Goal: Task Accomplishment & Management: Complete application form

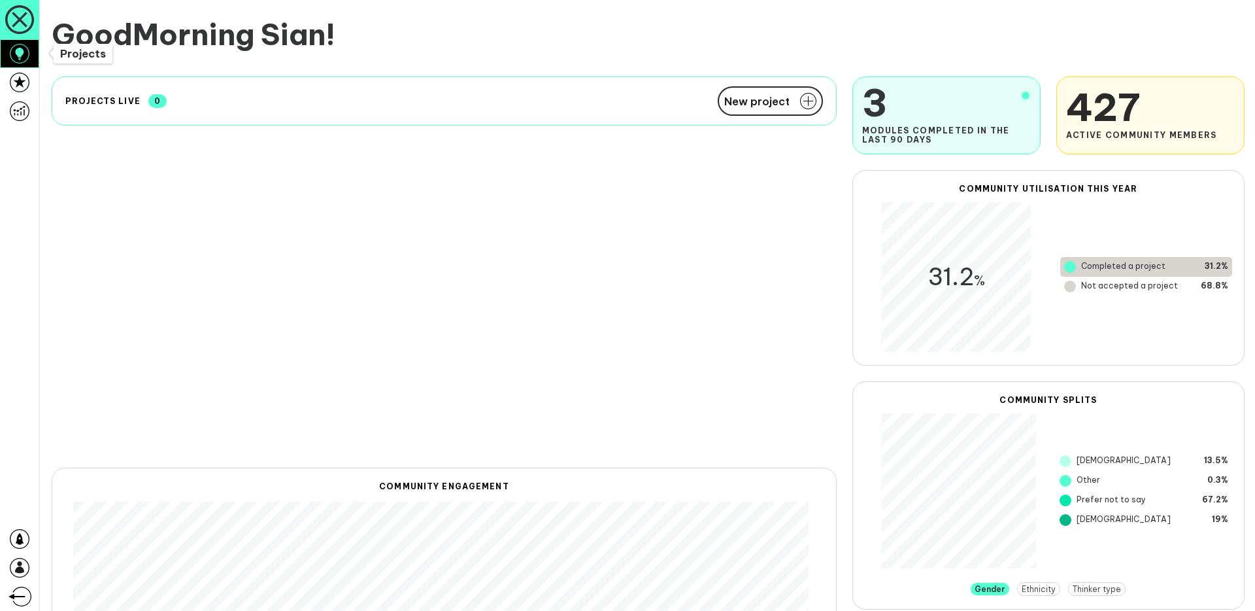
click at [20, 57] on icon at bounding box center [20, 54] width 20 height 20
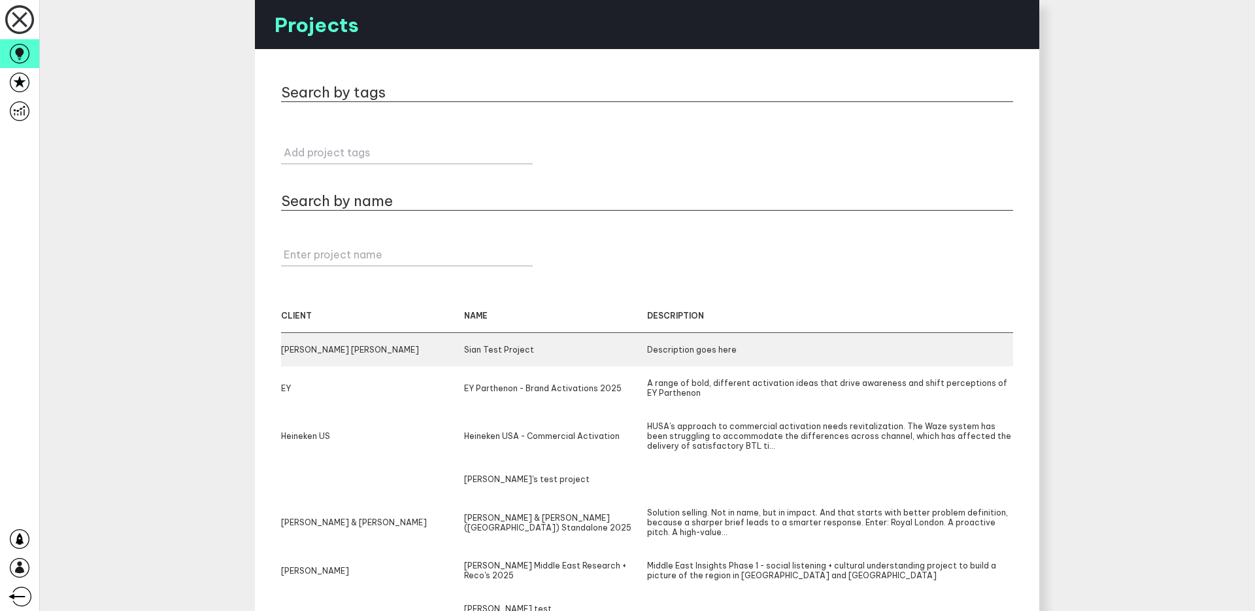
click at [328, 341] on div "[PERSON_NAME] [PERSON_NAME] Test Project Description goes here" at bounding box center [647, 349] width 732 height 33
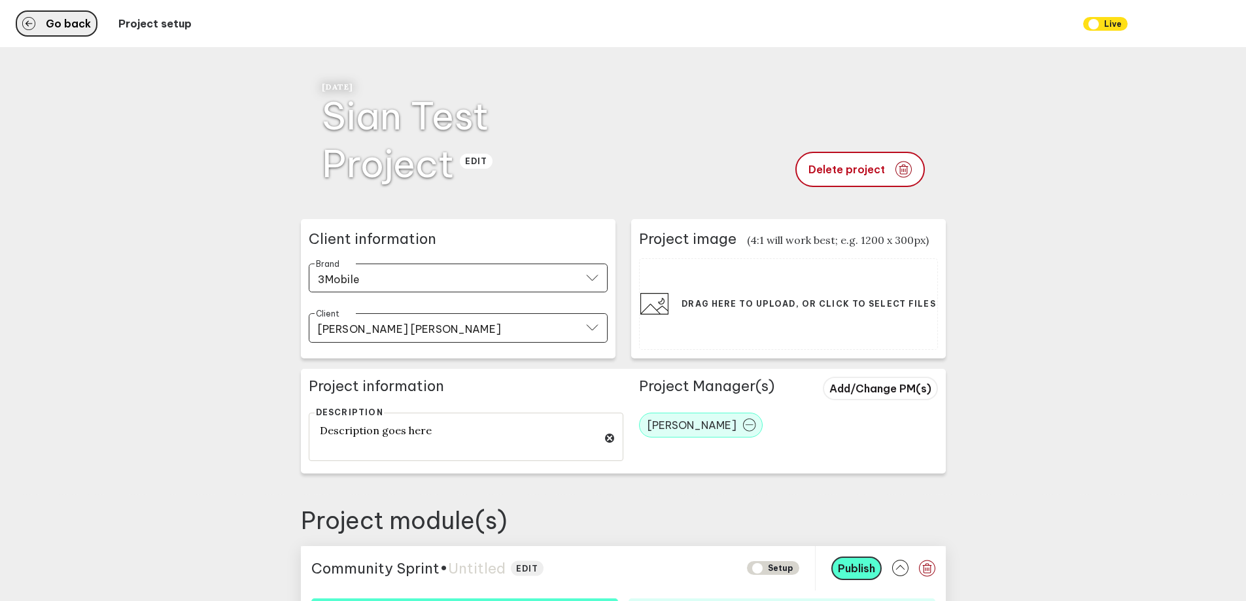
click at [70, 25] on span "Go back" at bounding box center [68, 23] width 45 height 10
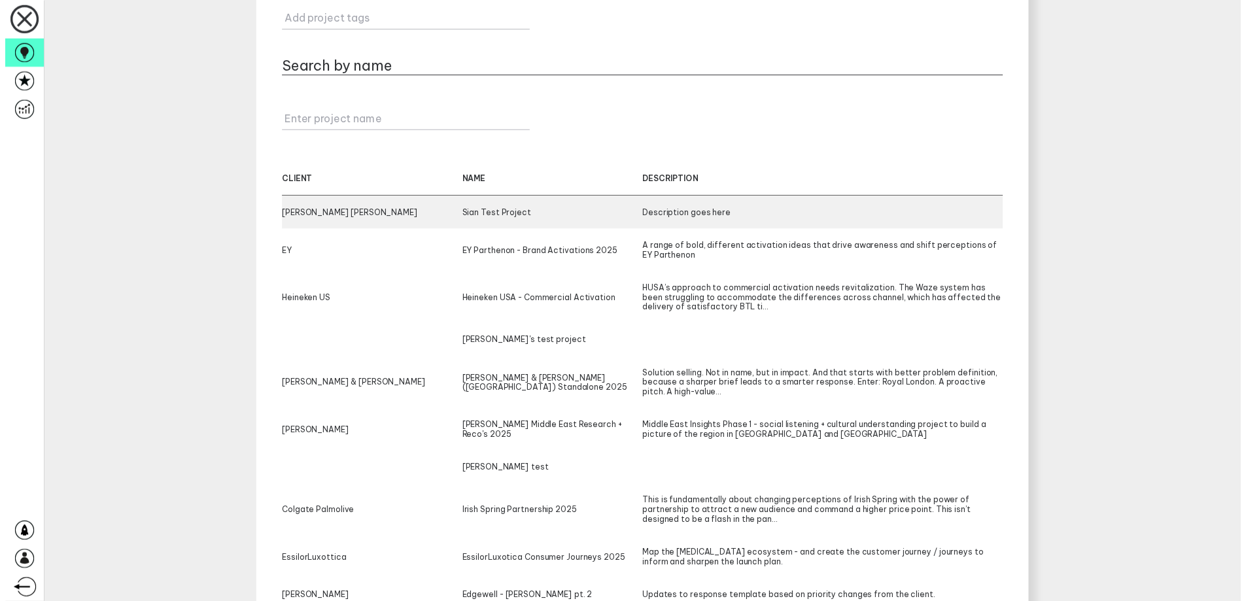
scroll to position [191, 0]
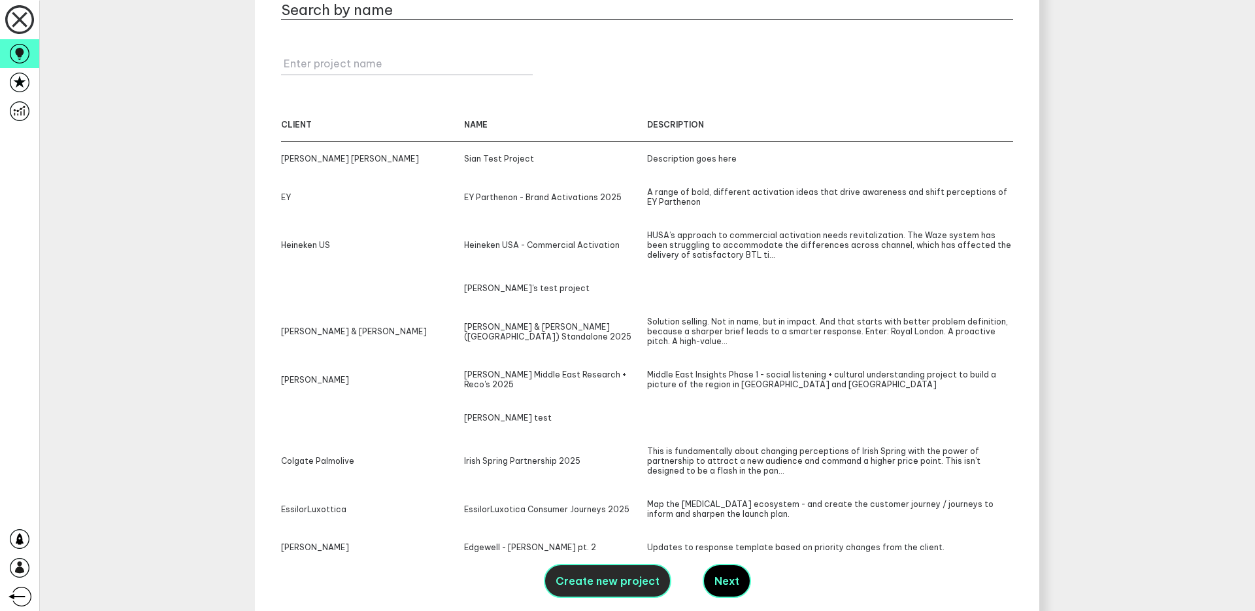
click at [599, 581] on span "Create new project" at bounding box center [608, 580] width 104 height 13
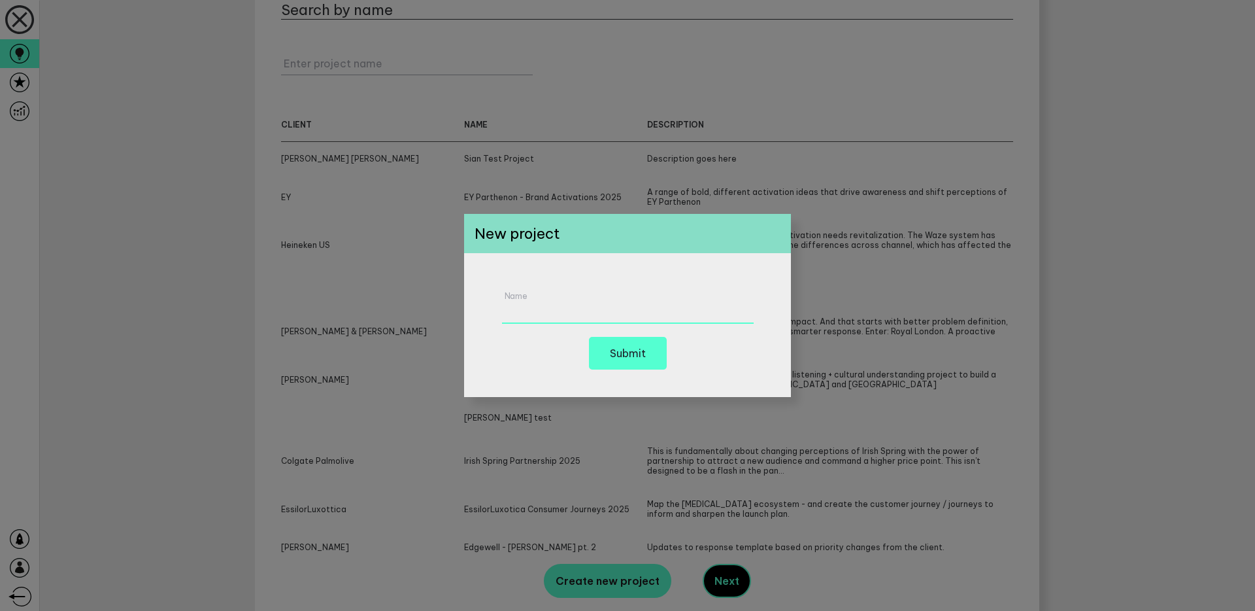
click at [596, 318] on input "Name" at bounding box center [628, 306] width 252 height 36
type input "Test project"
click at [615, 240] on div "New project" at bounding box center [627, 233] width 327 height 39
click at [652, 355] on button "Submit" at bounding box center [628, 353] width 78 height 33
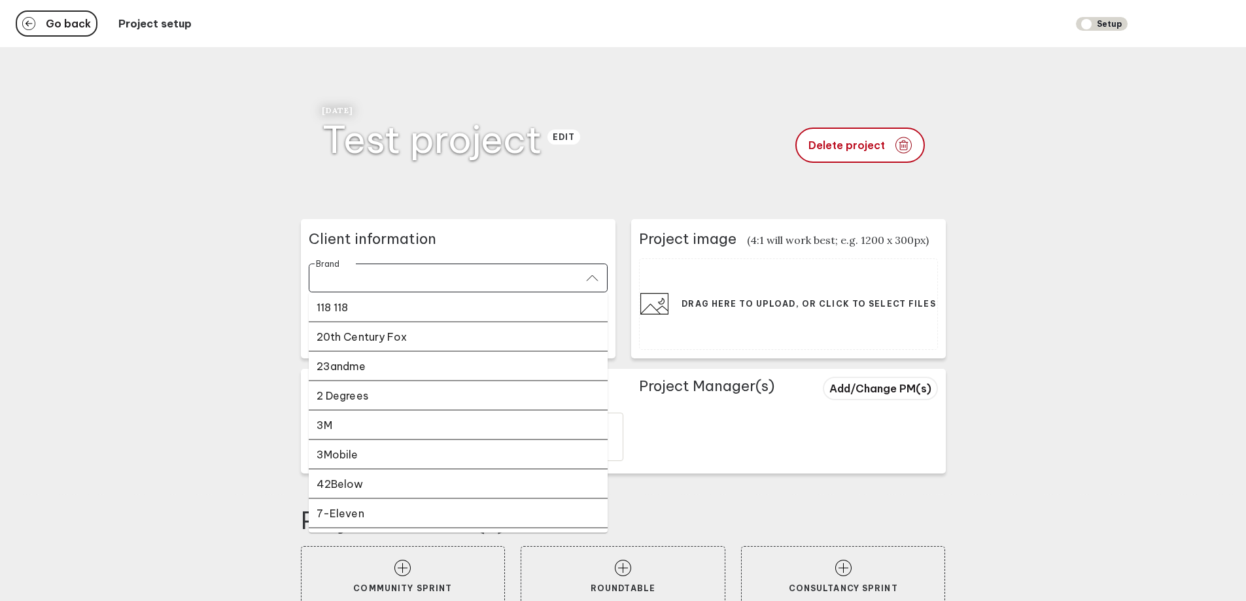
click at [428, 271] on input "Brand" at bounding box center [450, 278] width 264 height 15
click at [416, 356] on li "23andme" at bounding box center [458, 365] width 299 height 29
type input "23andme"
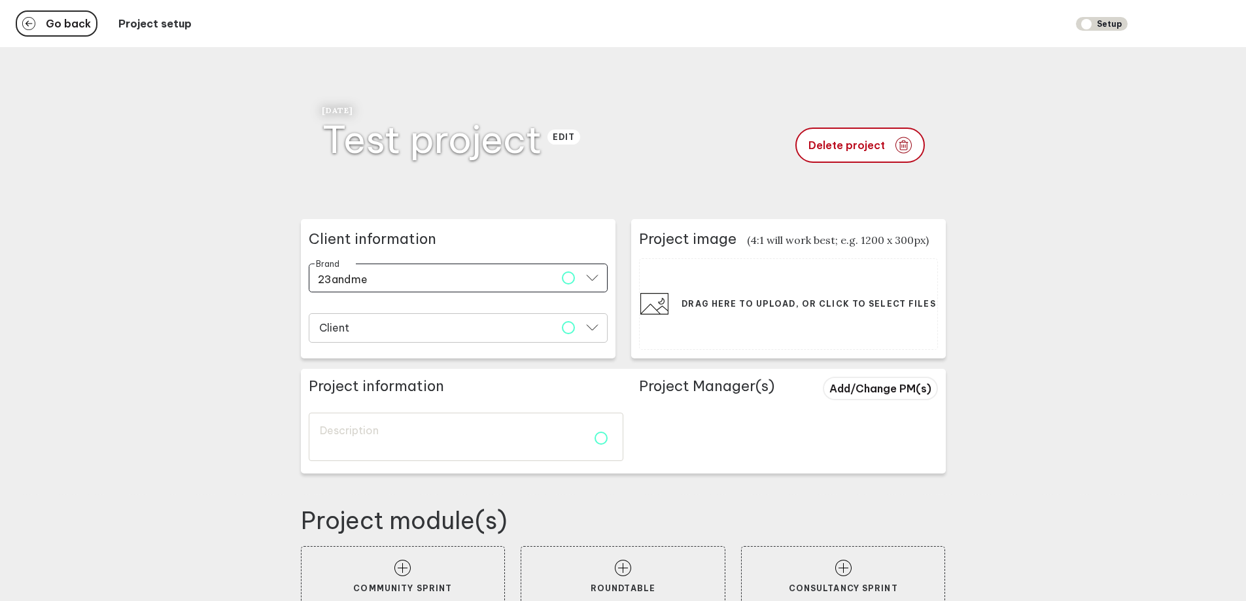
click at [418, 332] on input "Client" at bounding box center [450, 329] width 264 height 15
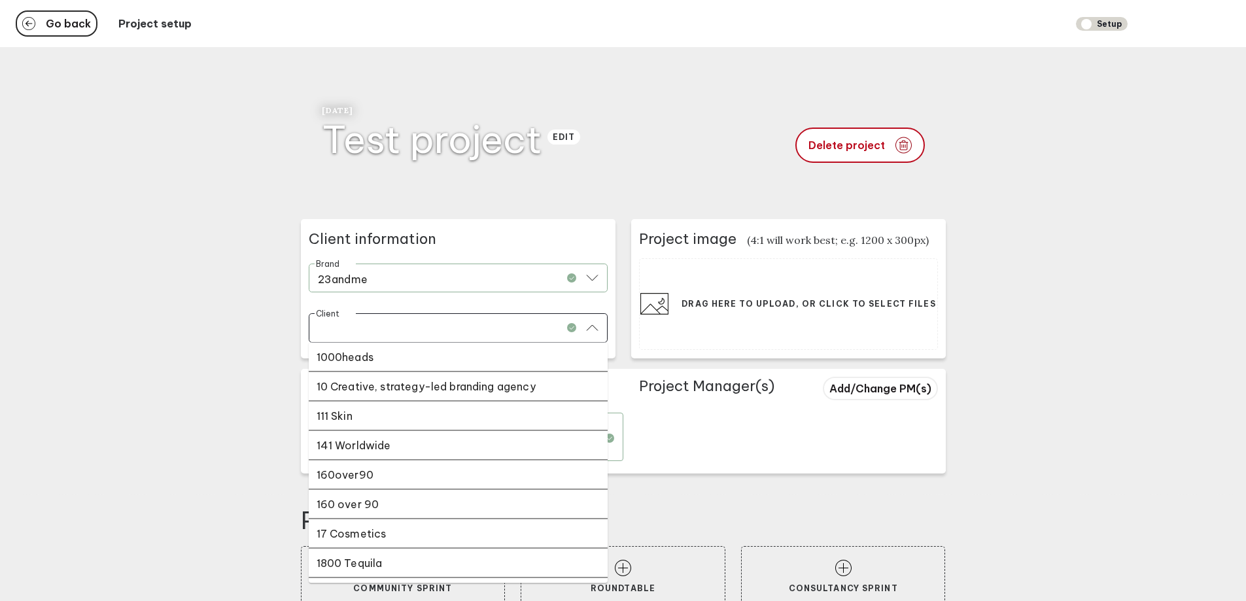
click at [417, 357] on div "1000heads" at bounding box center [457, 356] width 283 height 13
type input "1000heads"
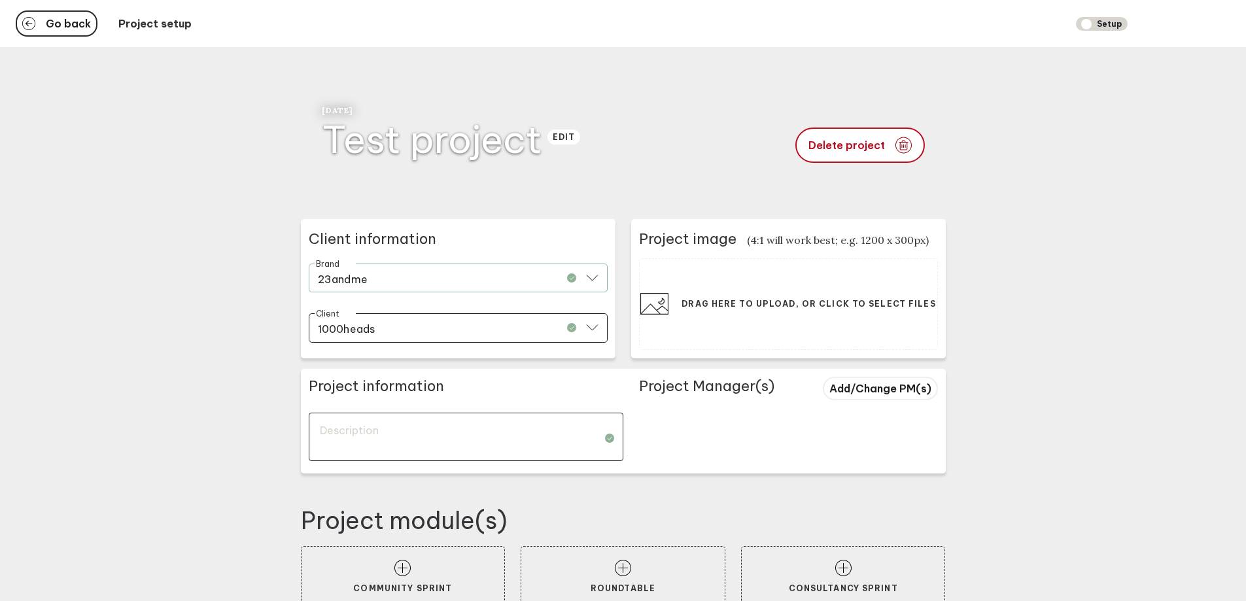
click at [415, 444] on textarea at bounding box center [466, 437] width 315 height 48
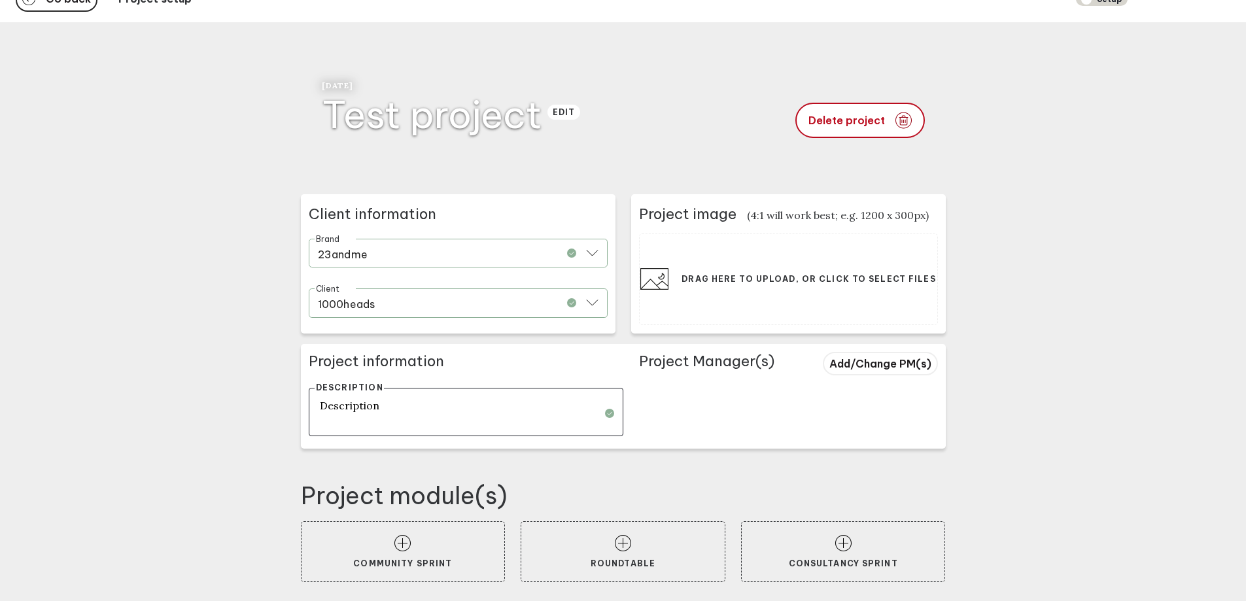
scroll to position [27, 0]
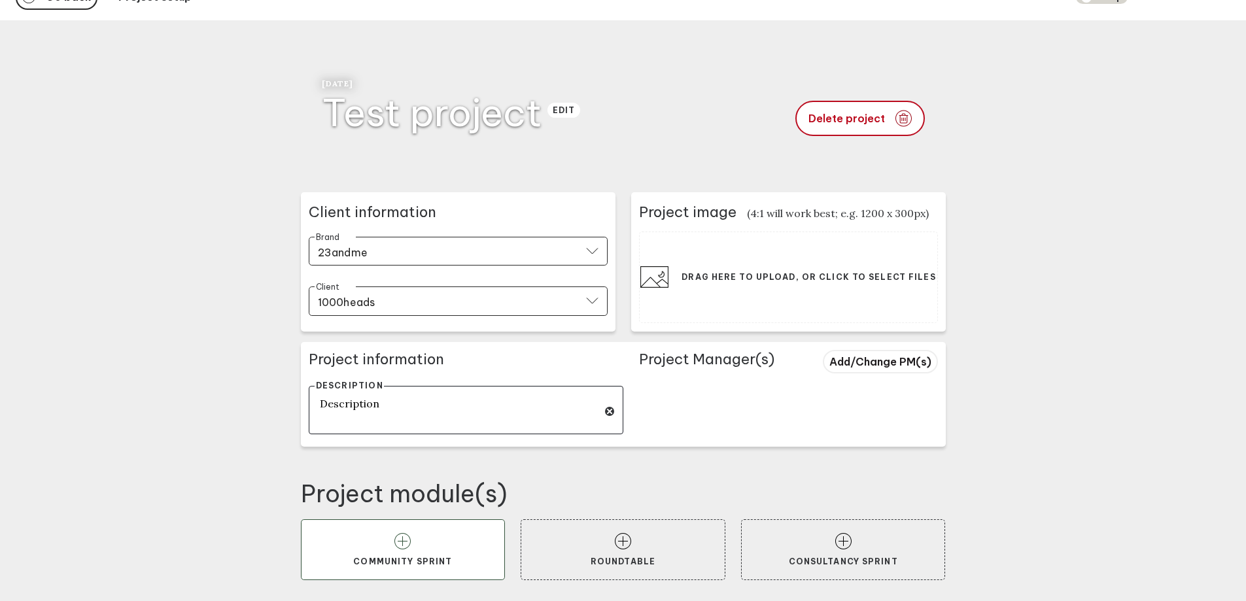
type textarea "Description"
click at [407, 537] on icon at bounding box center [402, 541] width 16 height 16
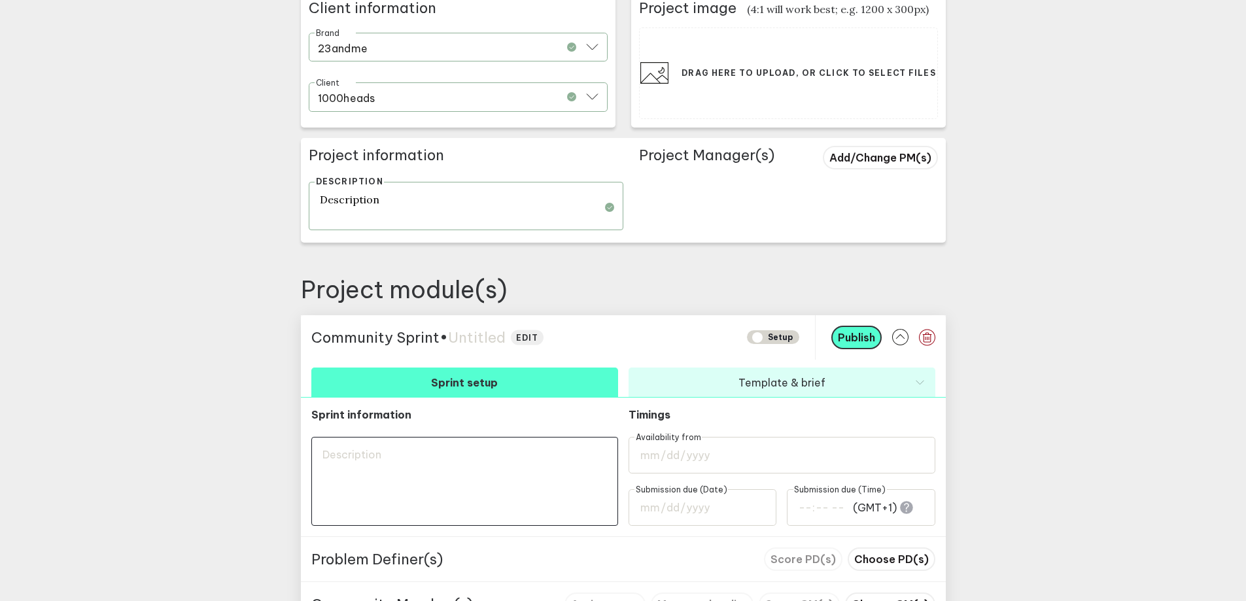
scroll to position [281, 0]
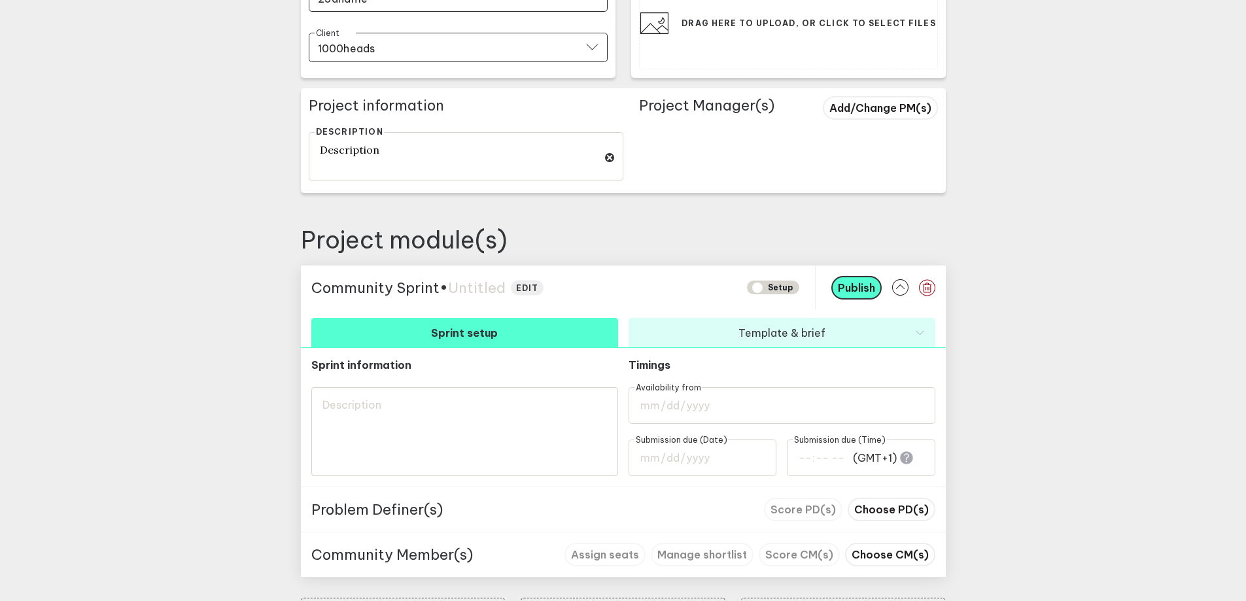
click at [488, 288] on span "Untitled" at bounding box center [477, 288] width 58 height 18
type textarea "T"
type textarea "Te"
type textarea "Tes"
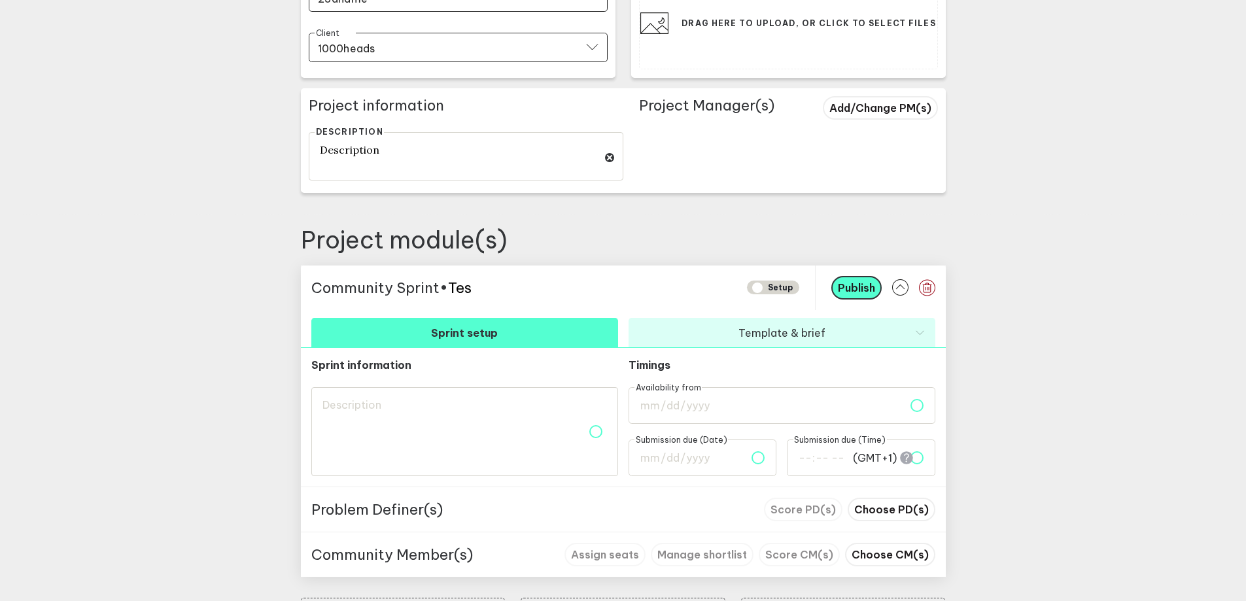
type textarea "Test"
click at [474, 385] on div "Sprint information Timings Availability from Submission due (Date) Submission d…" at bounding box center [623, 417] width 645 height 139
click at [473, 421] on textarea at bounding box center [464, 431] width 307 height 89
type textarea "D"
type textarea "De"
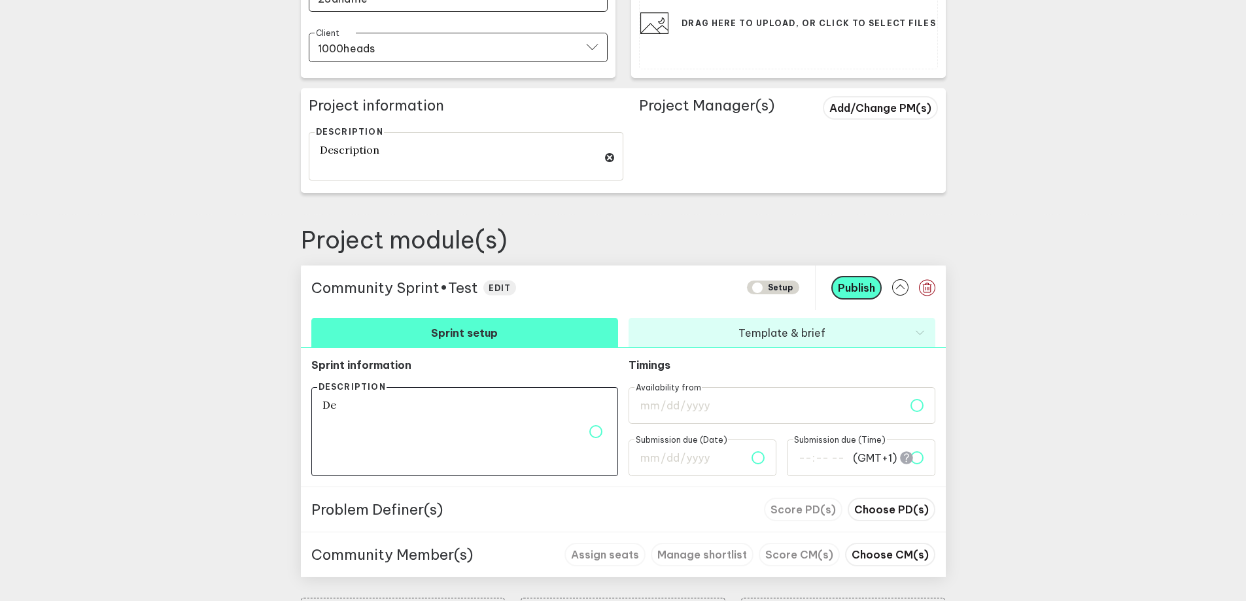
type textarea "Des"
type textarea "Desc"
type textarea "Descr"
type textarea "Descri"
type textarea "Descrip"
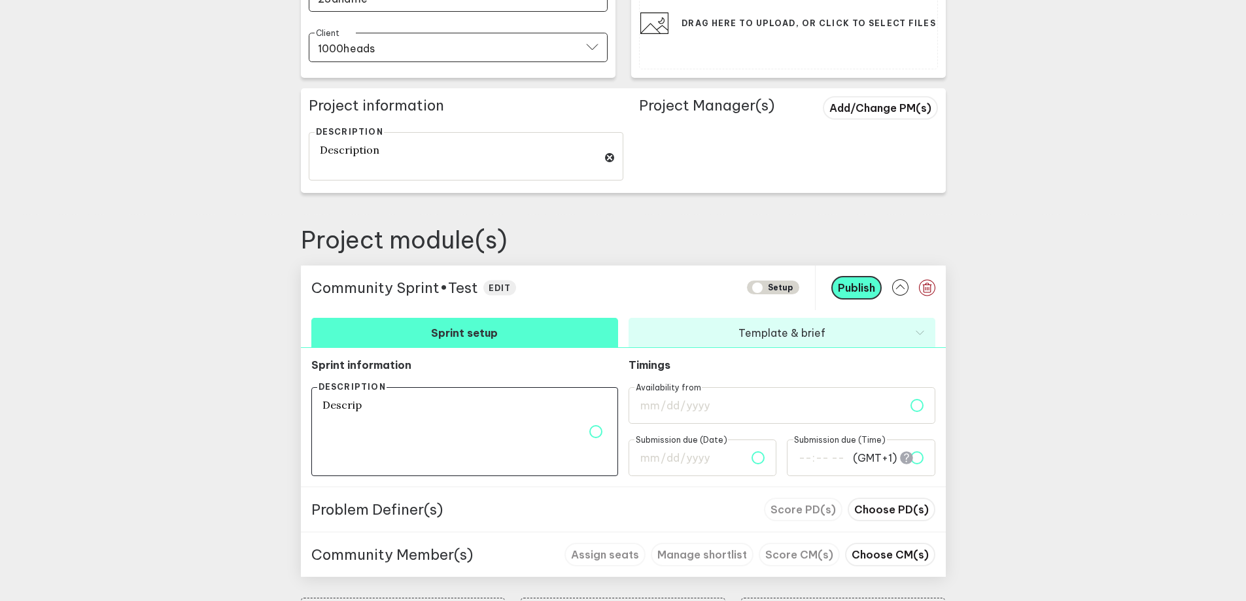
type textarea "Descript"
type textarea "Descripti"
type textarea "Descriptio"
type textarea "Description"
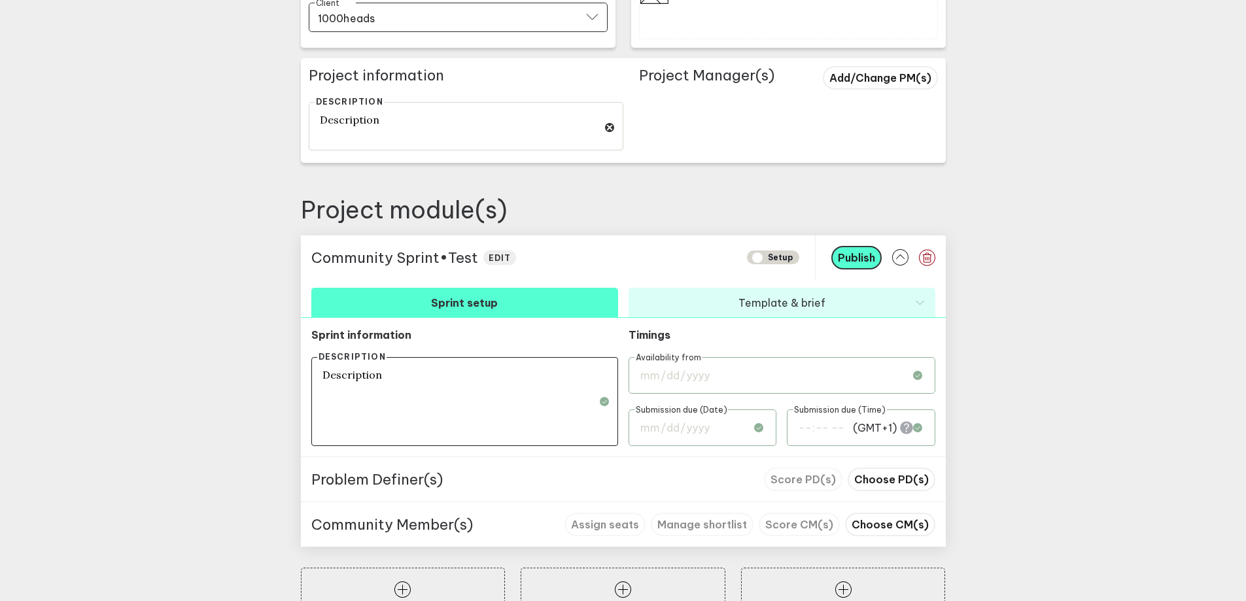
scroll to position [359, 0]
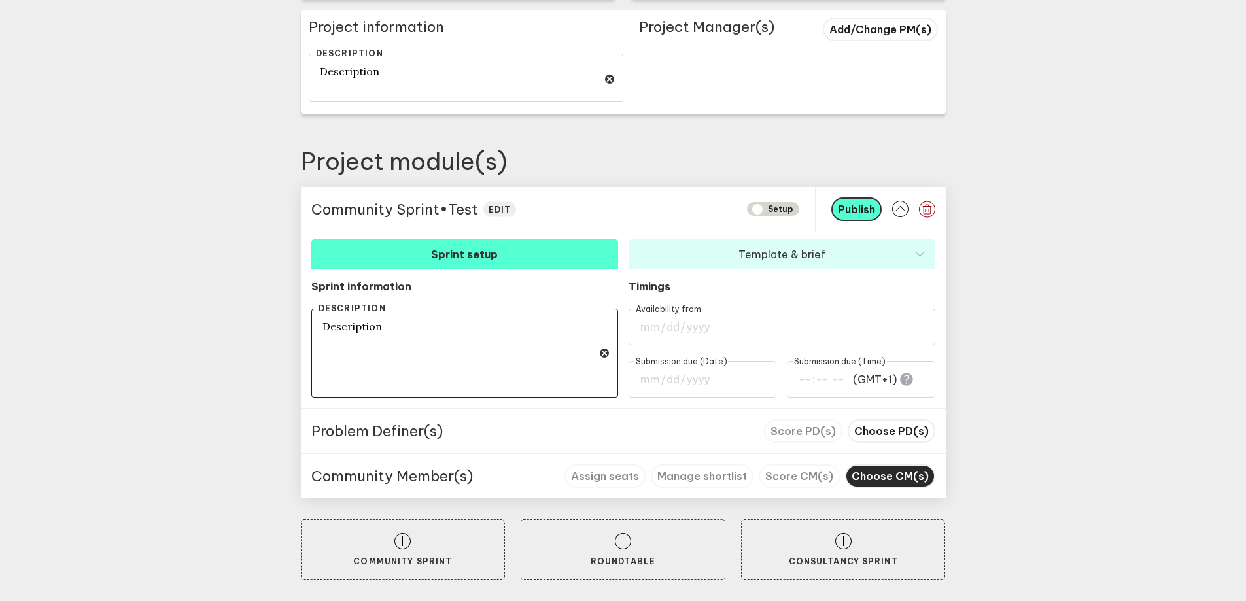
type textarea "Description"
click at [918, 475] on span "Choose CM(s)" at bounding box center [889, 475] width 77 height 13
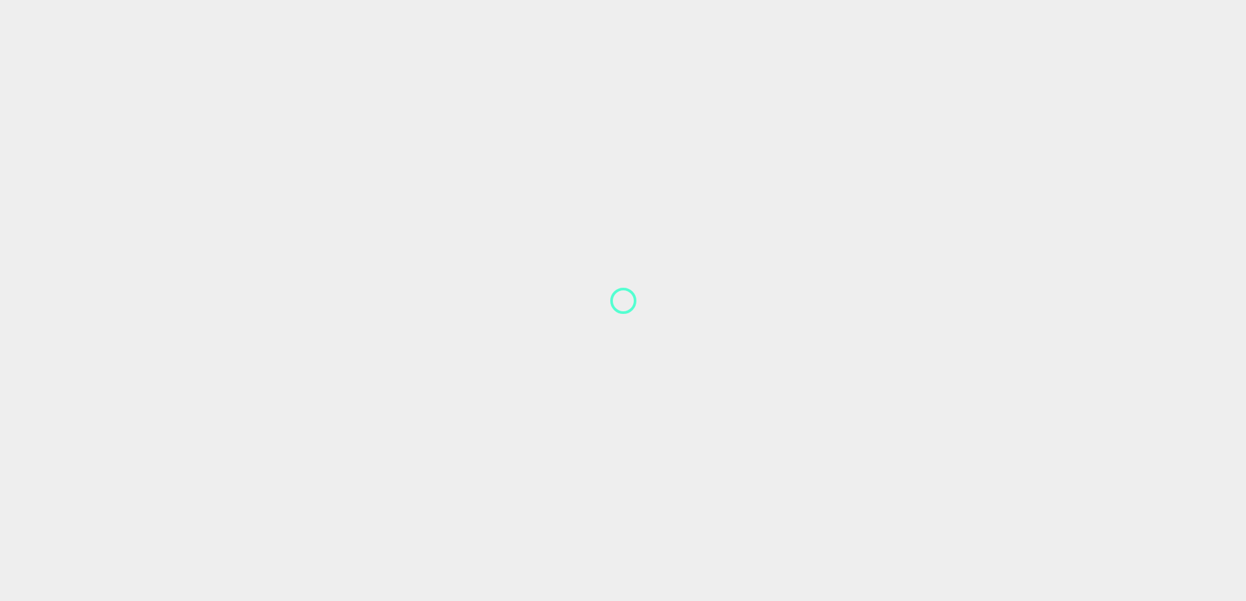
scroll to position [11, 0]
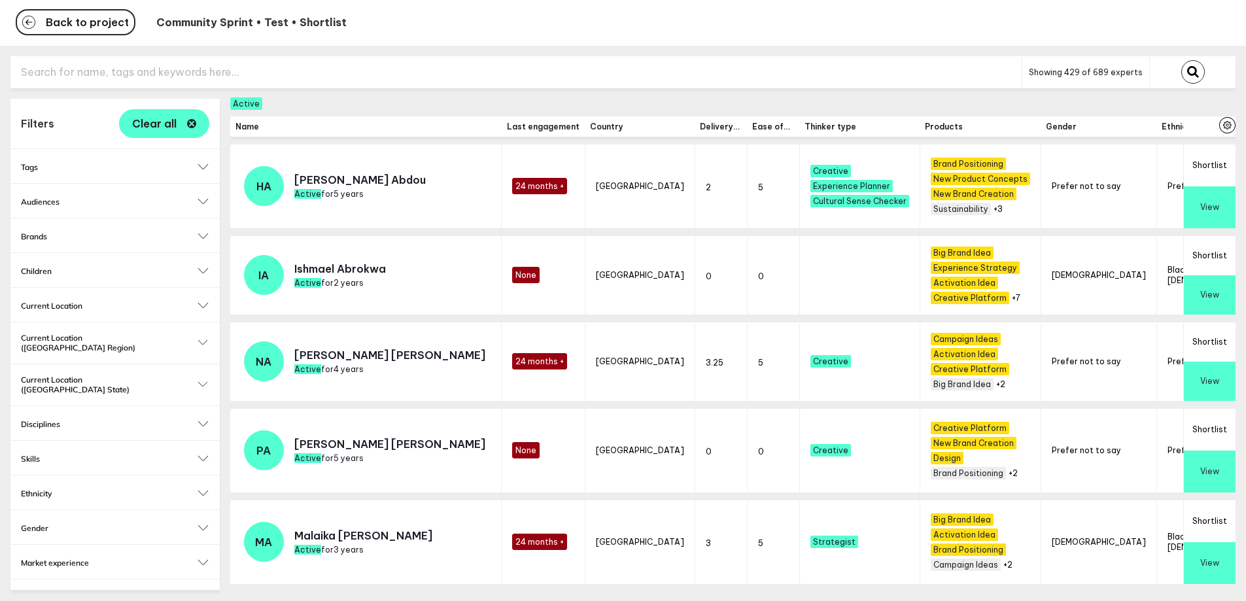
click at [1212, 159] on button "Shortlist" at bounding box center [1210, 166] width 52 height 42
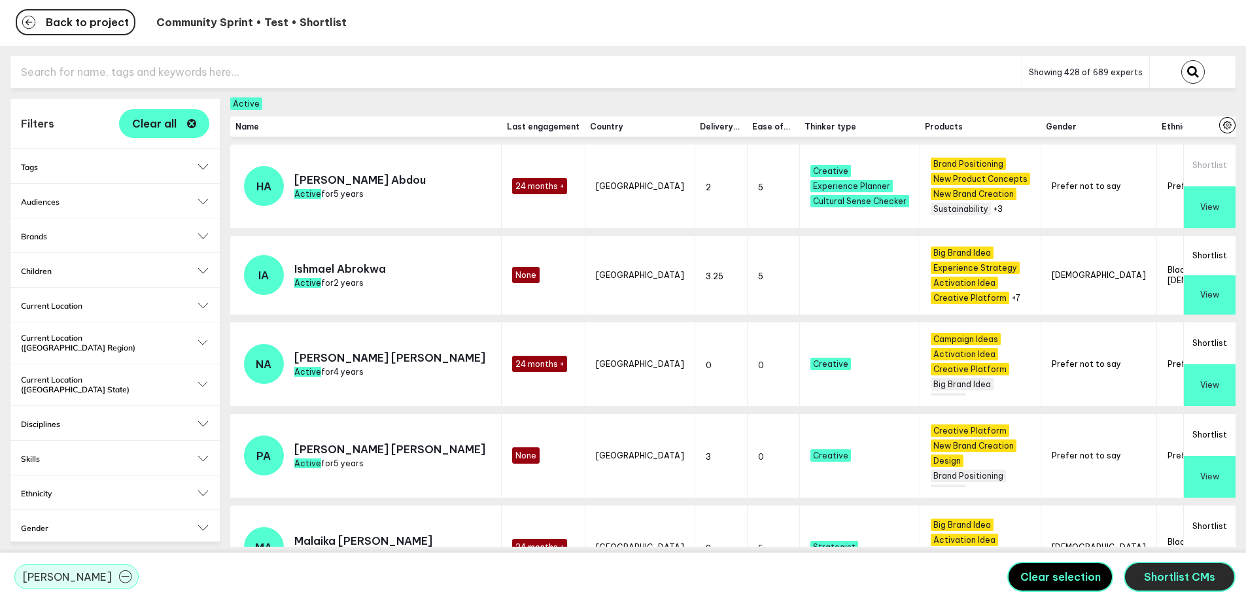
click at [1201, 582] on span "Shortlist CMs" at bounding box center [1179, 576] width 71 height 13
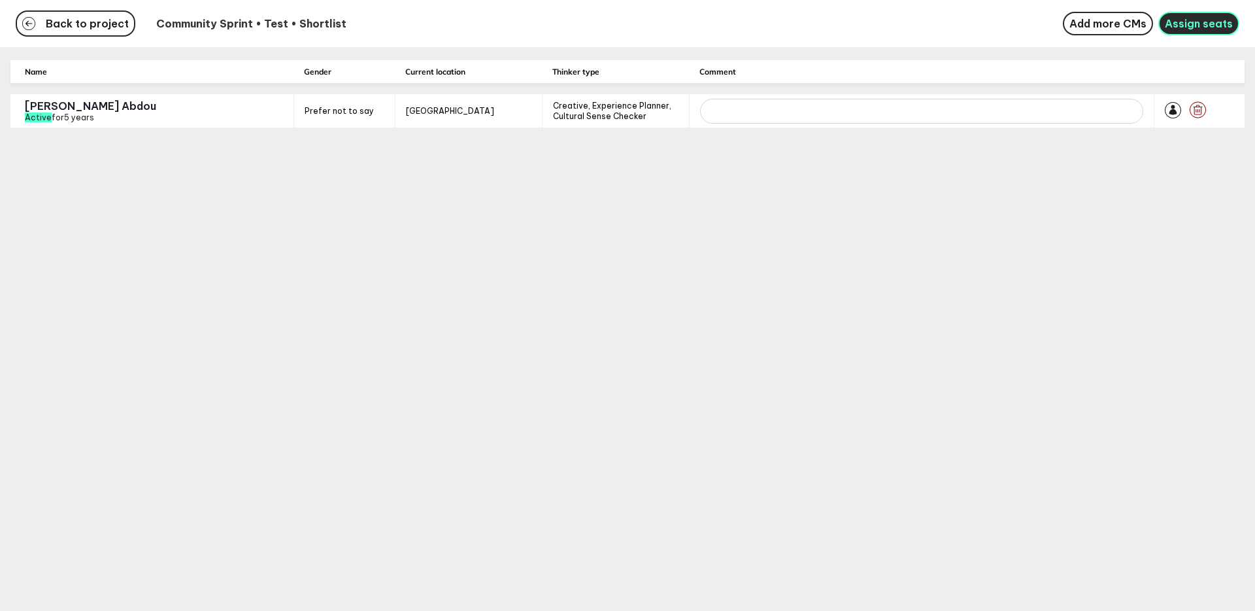
click at [1225, 24] on span "Assign seats" at bounding box center [1199, 23] width 68 height 13
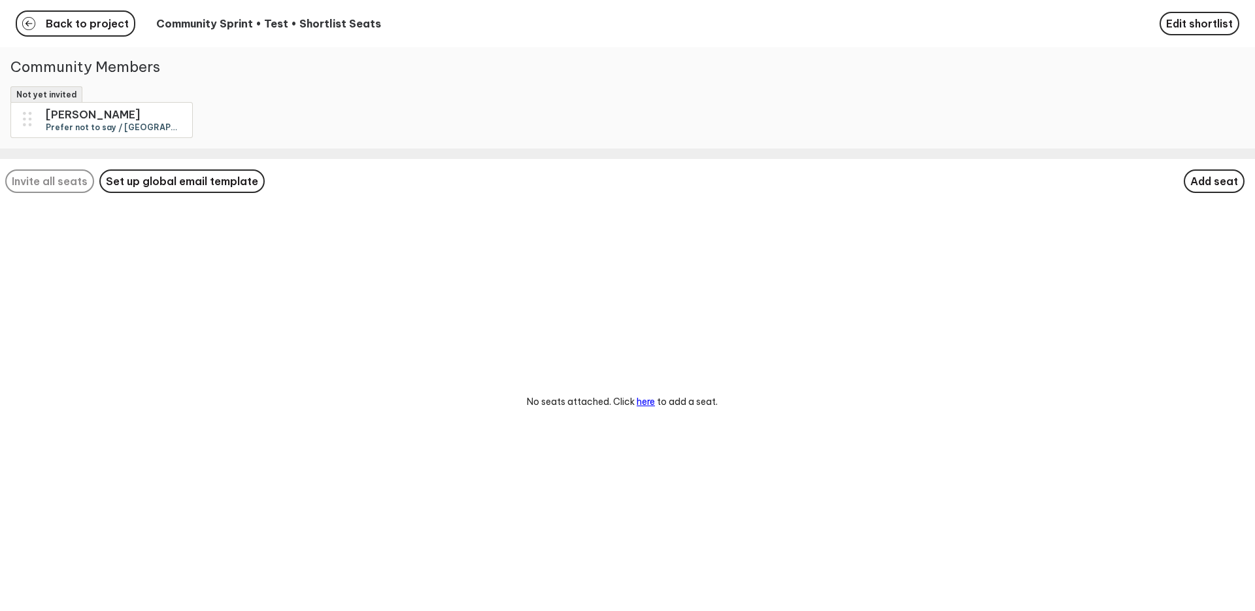
click at [1251, 186] on div "Invite all seats Set up global email template Add seat No seats attached. Click…" at bounding box center [627, 385] width 1255 height 452
click at [1224, 188] on span "Add seat" at bounding box center [1215, 181] width 48 height 13
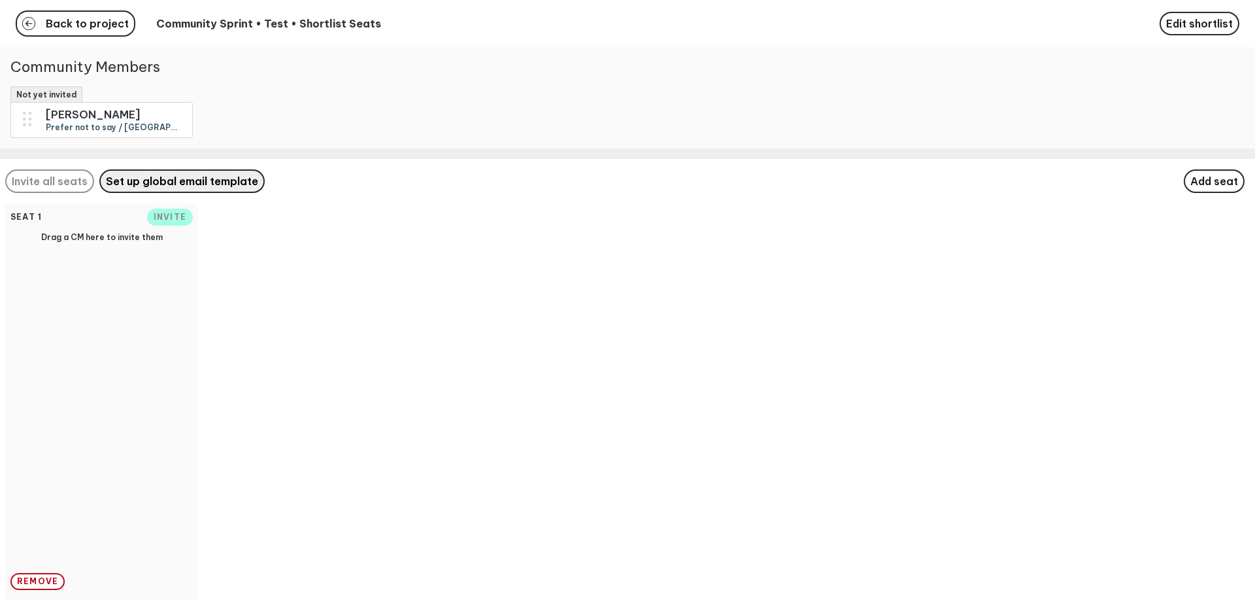
click at [206, 188] on span "Set up global email template" at bounding box center [182, 181] width 152 height 13
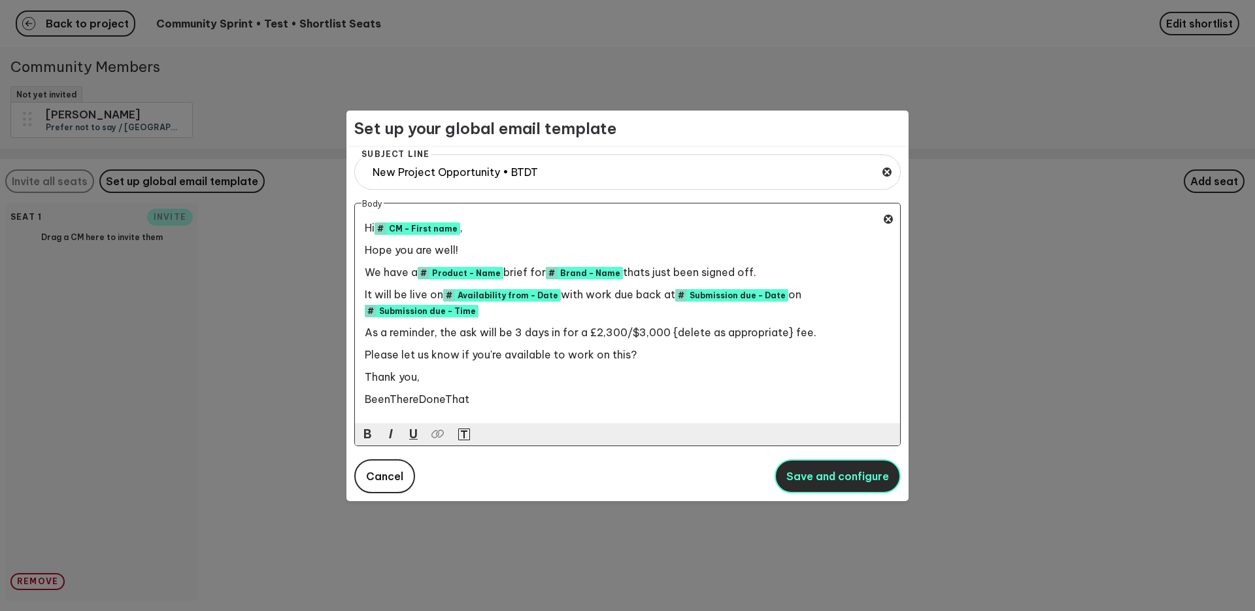
click at [811, 485] on button "Save and configure" at bounding box center [838, 476] width 126 height 34
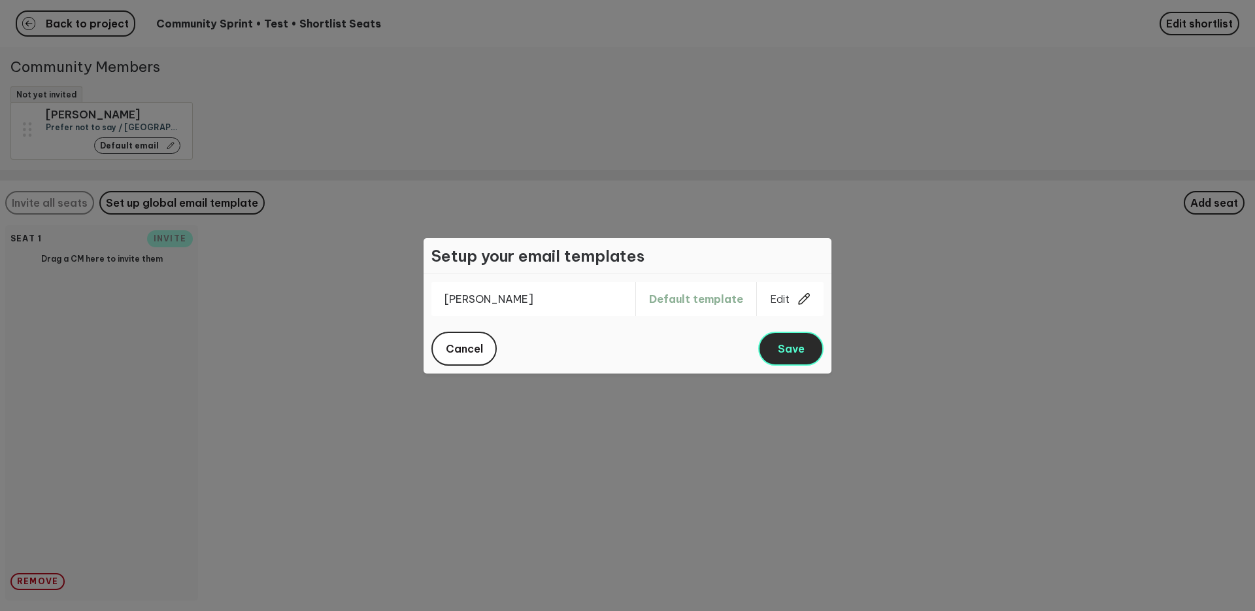
click at [806, 348] on button "Save" at bounding box center [791, 349] width 65 height 34
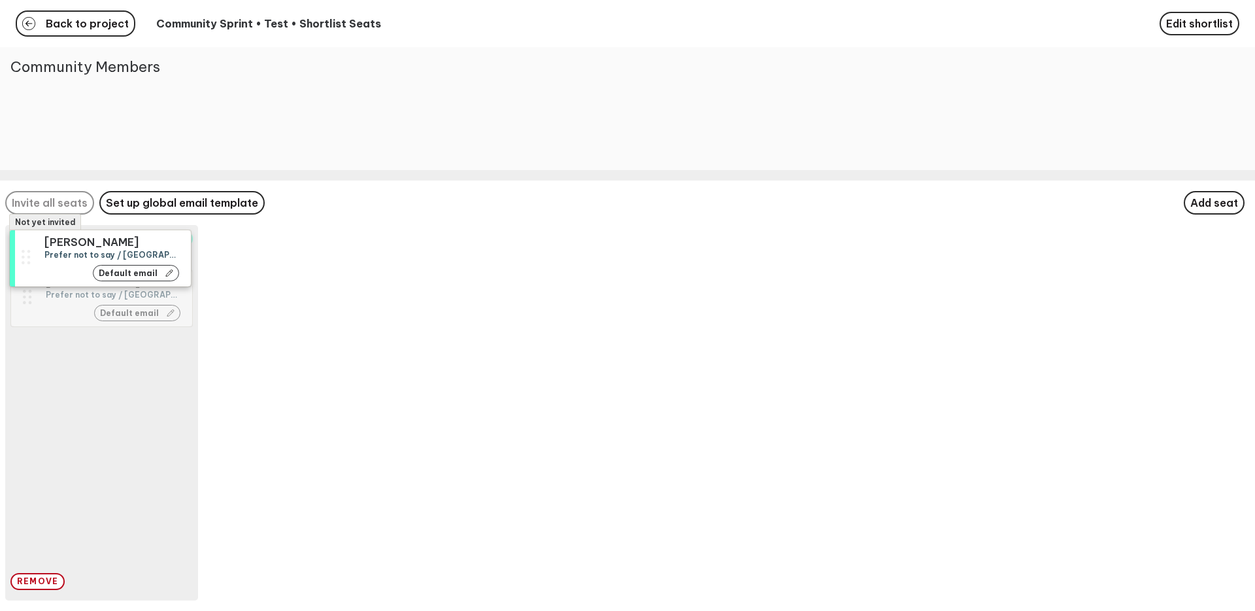
drag, startPoint x: 69, startPoint y: 131, endPoint x: 65, endPoint y: 326, distance: 194.9
click at [65, 326] on div "Not yet invited [PERSON_NAME] not to say / [GEOGRAPHIC_DATA] / Creative, Experi…" at bounding box center [627, 305] width 1255 height 611
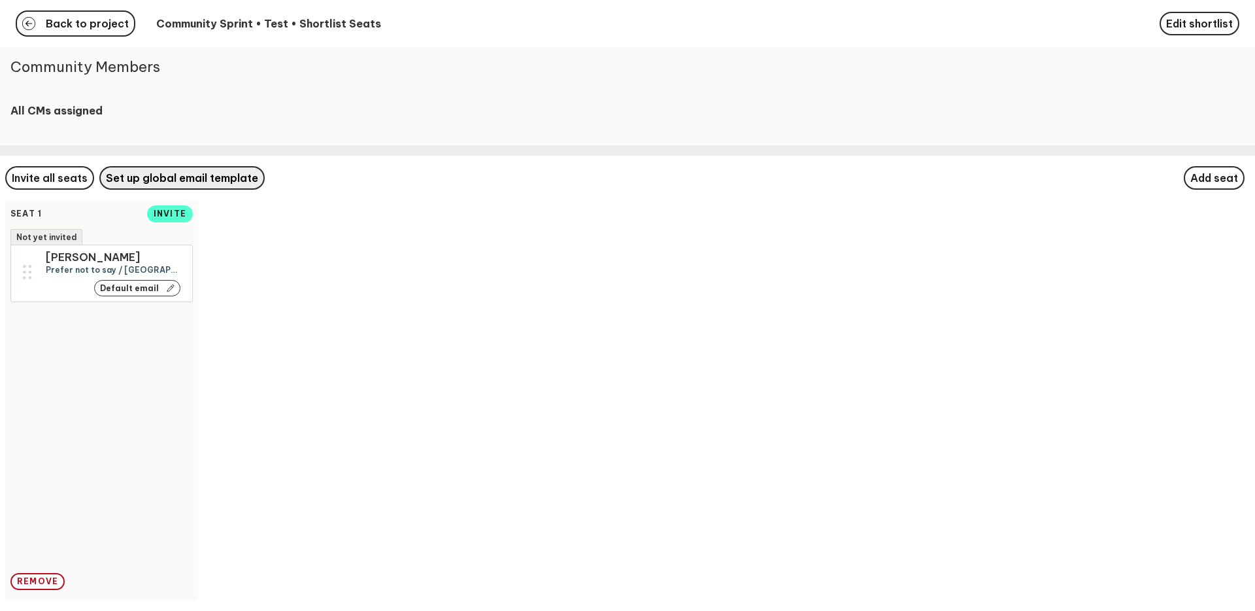
click at [189, 184] on span "Set up global email template" at bounding box center [182, 177] width 152 height 13
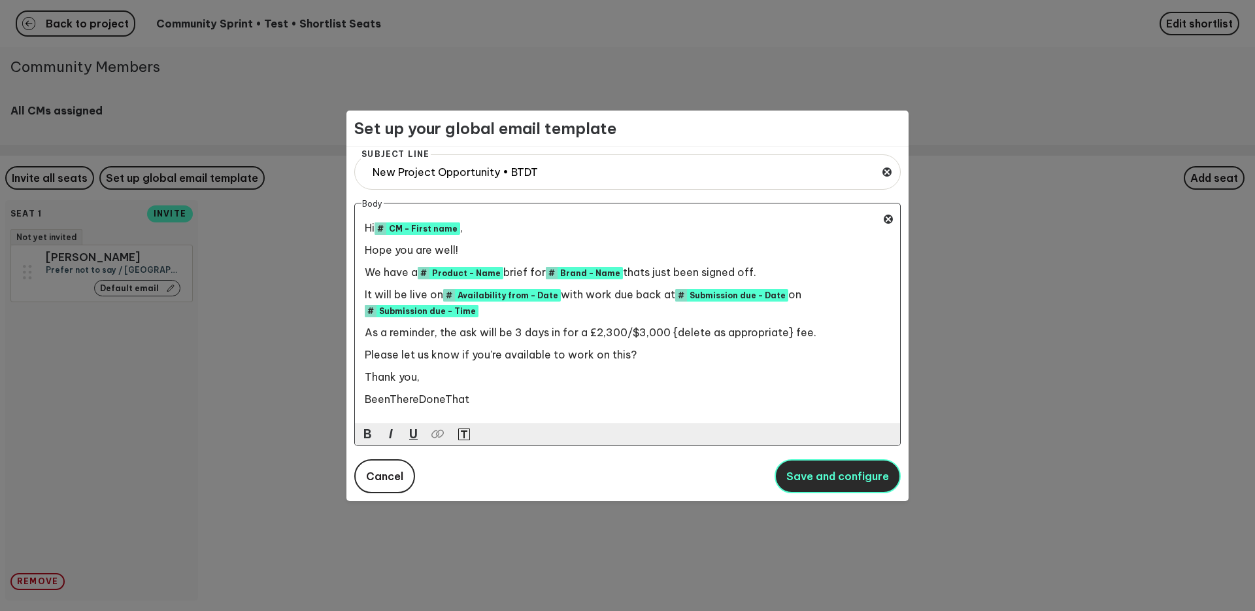
click at [834, 485] on button "Save and configure" at bounding box center [838, 476] width 126 height 34
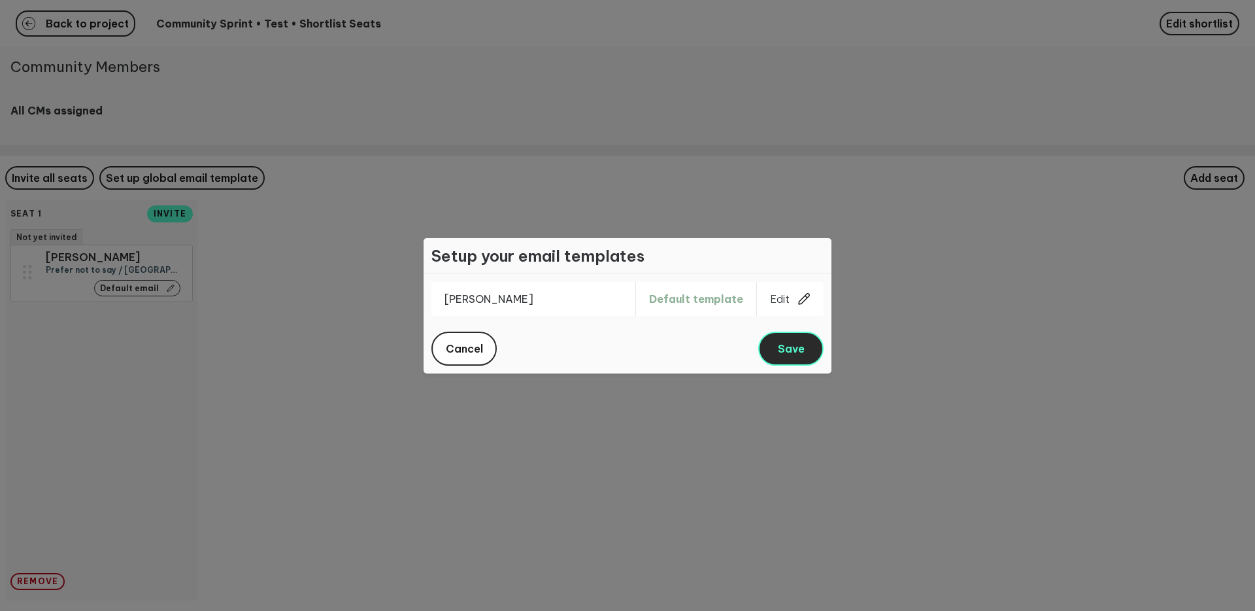
click at [784, 354] on span "Save" at bounding box center [791, 348] width 27 height 13
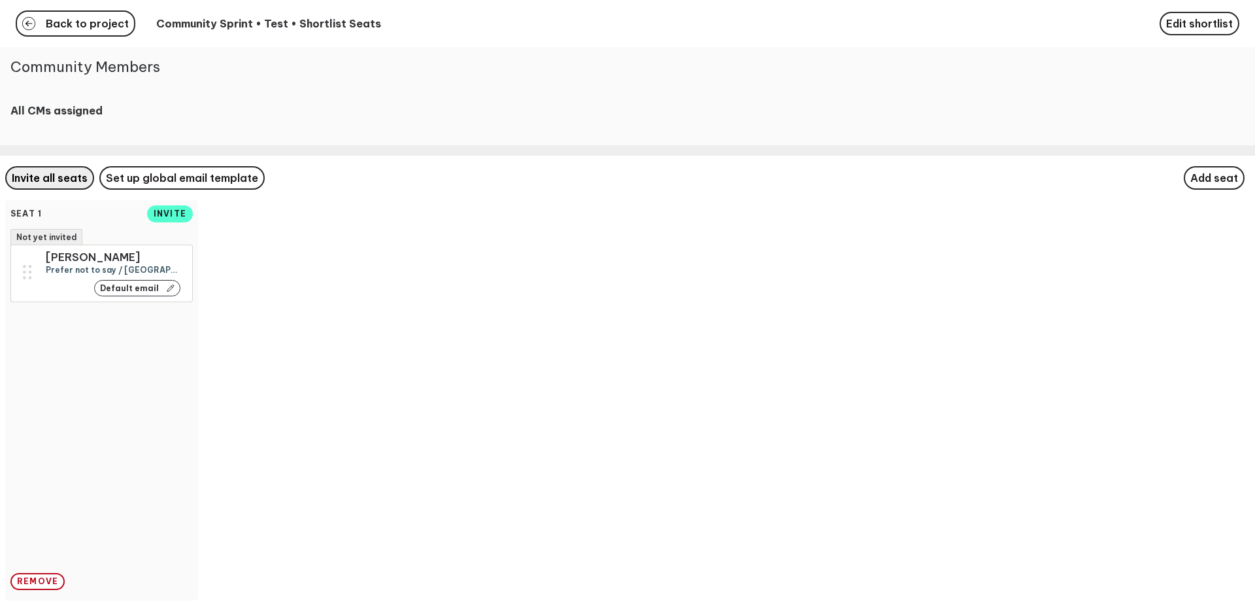
click at [67, 196] on div "Invite all seats Set up global email template Add seat Seat 1 invite Not yet in…" at bounding box center [627, 383] width 1255 height 455
click at [66, 184] on span "Invite all seats" at bounding box center [50, 177] width 76 height 13
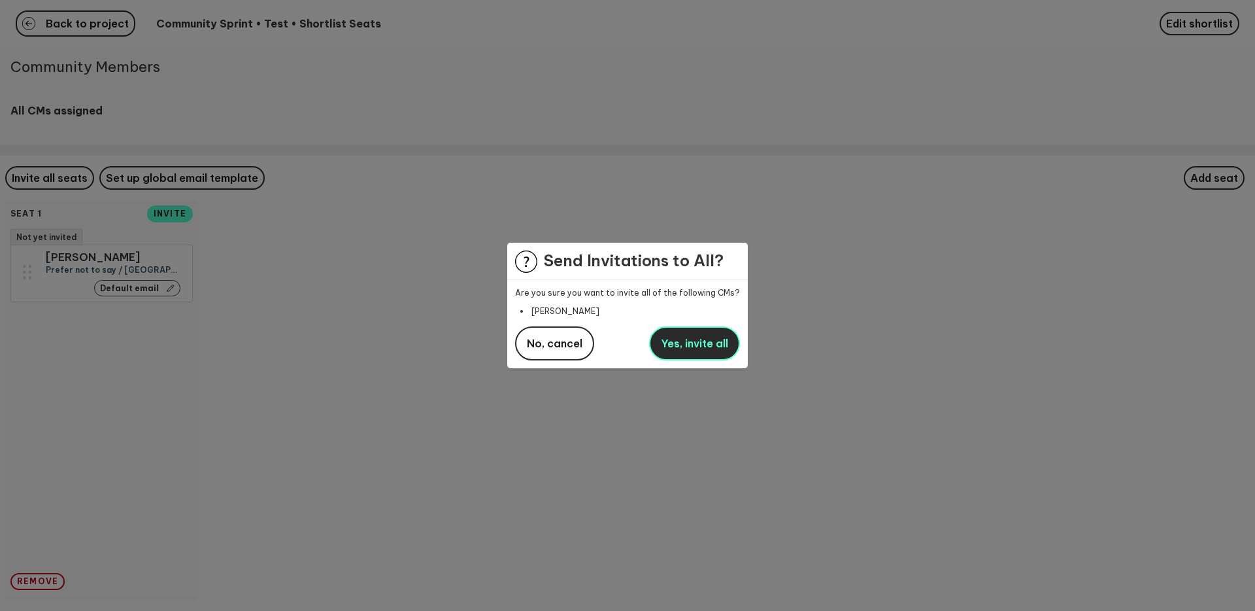
click at [706, 341] on span "Yes, invite all" at bounding box center [694, 343] width 67 height 13
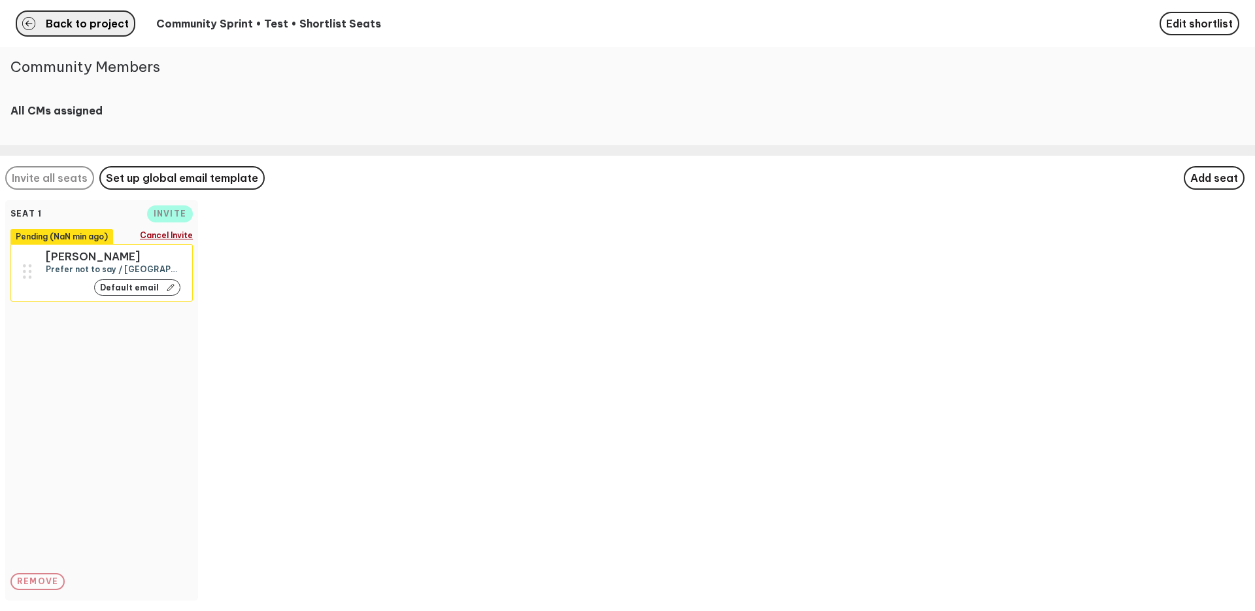
click at [91, 14] on button "Back to project" at bounding box center [76, 23] width 120 height 26
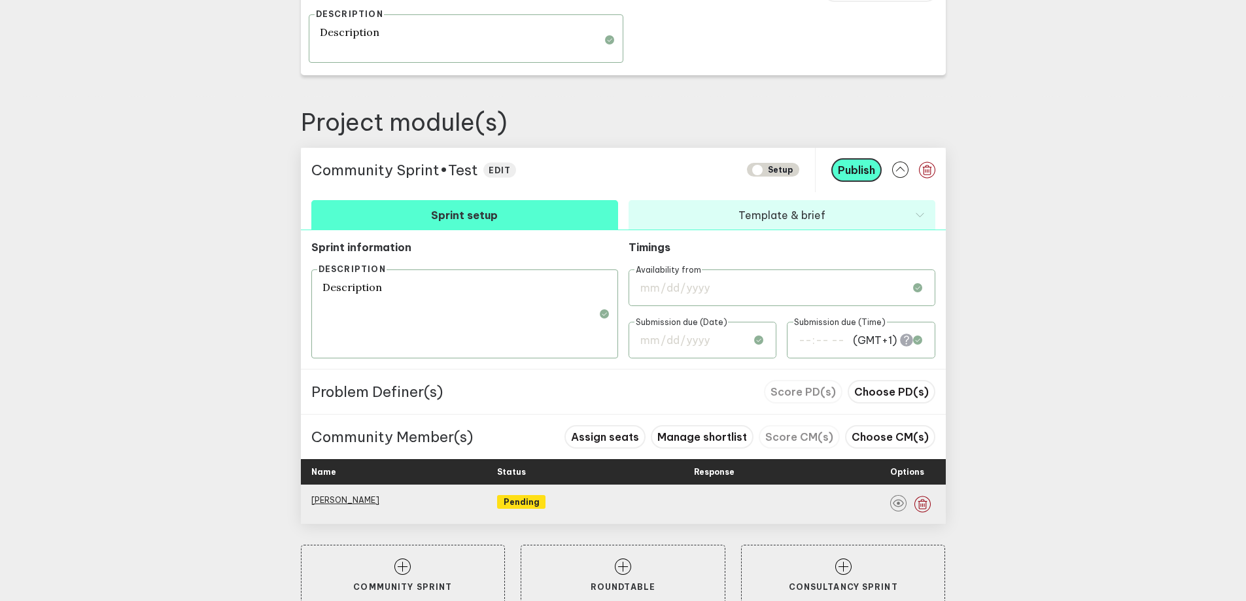
scroll to position [424, 0]
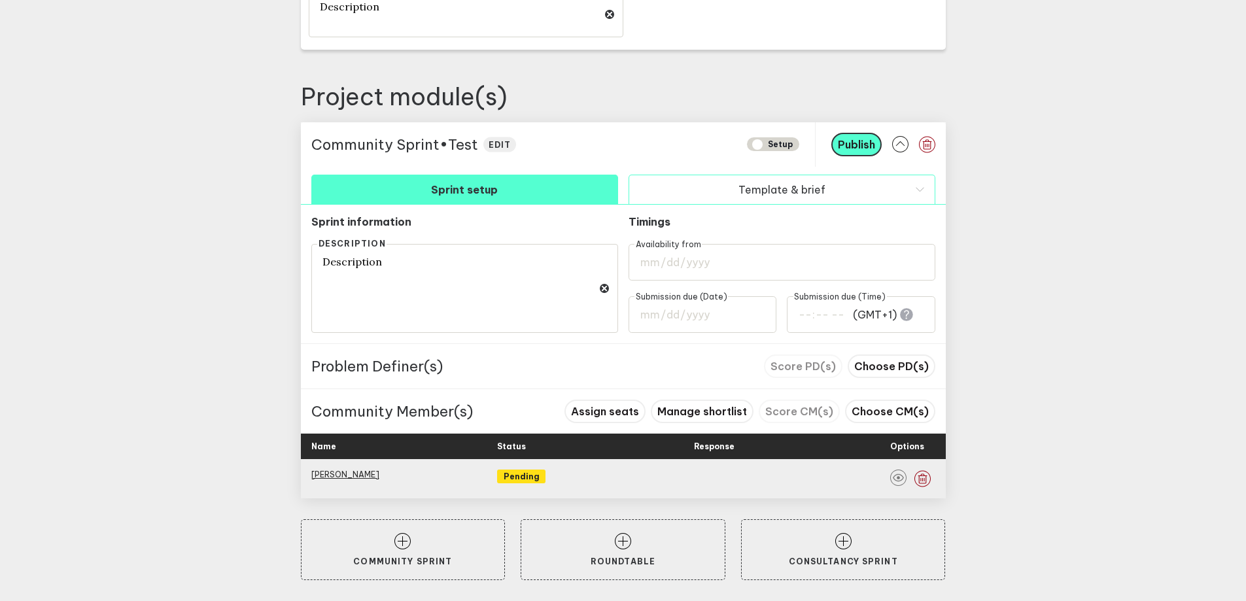
click at [847, 190] on button "Template & brief" at bounding box center [781, 189] width 307 height 29
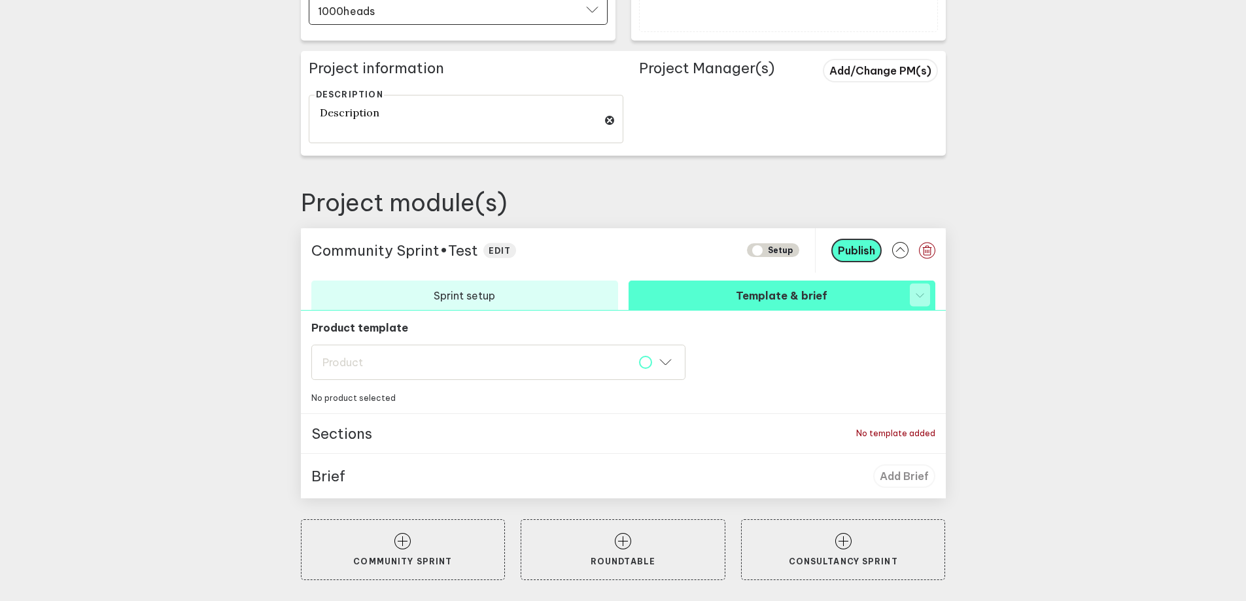
scroll to position [318, 0]
click at [632, 362] on div "Product Product" at bounding box center [498, 362] width 374 height 35
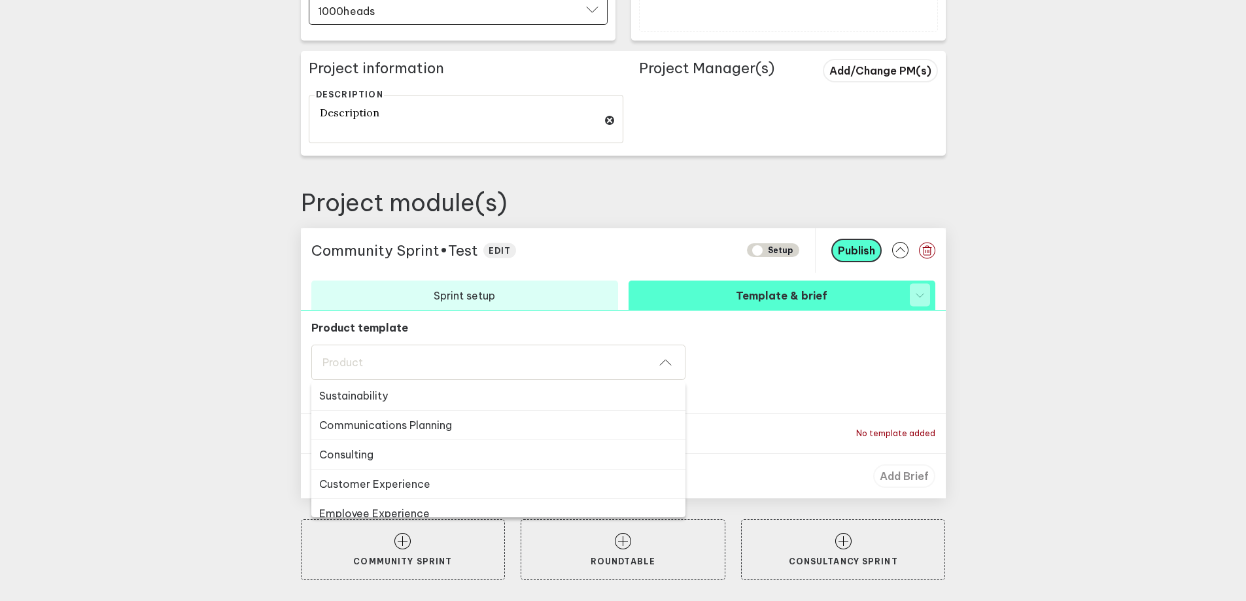
click at [615, 394] on button "Sustainability" at bounding box center [498, 395] width 374 height 29
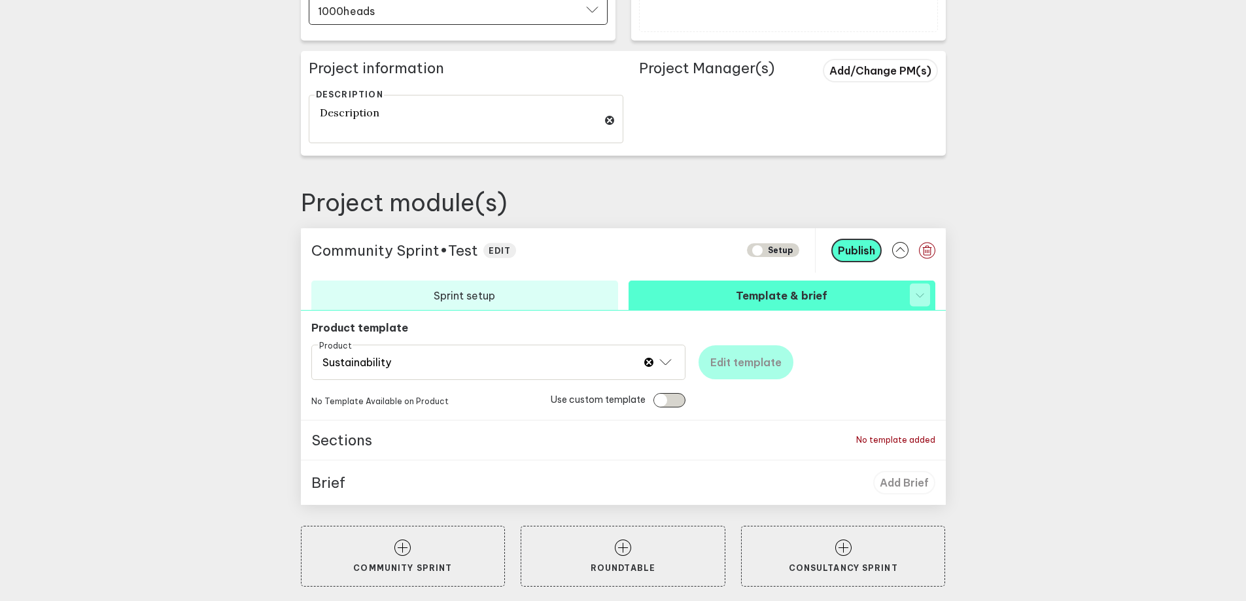
click at [684, 402] on input "checkbox" at bounding box center [669, 400] width 32 height 14
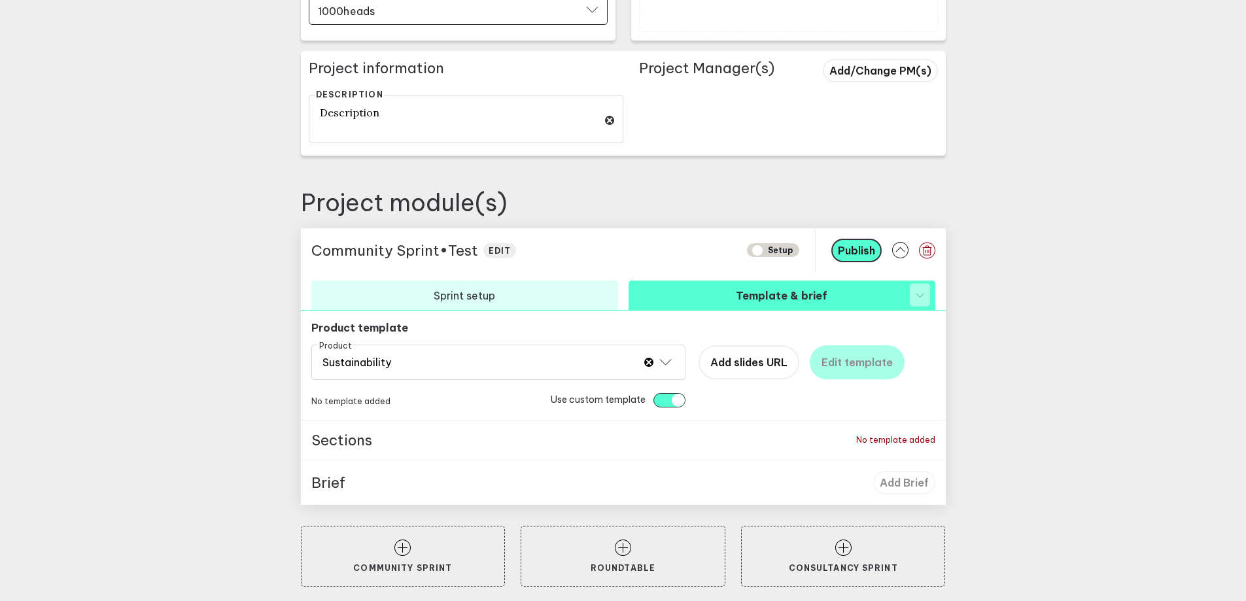
click at [658, 401] on input "checkbox" at bounding box center [669, 400] width 32 height 14
checkbox input "false"
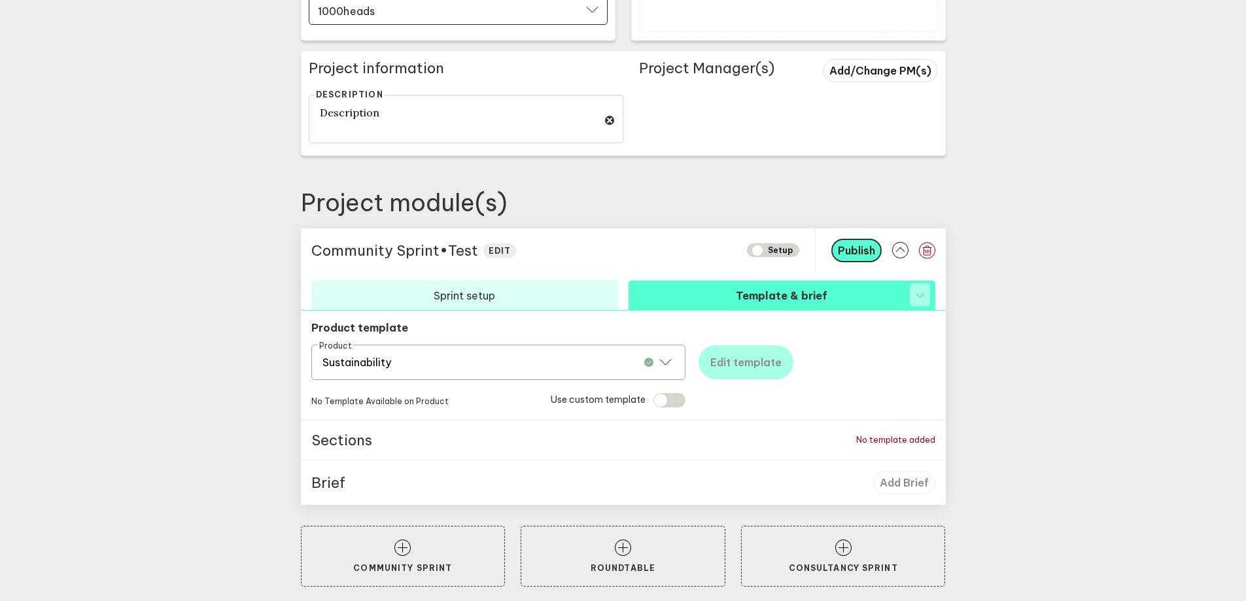
click at [672, 358] on icon at bounding box center [665, 361] width 12 height 7
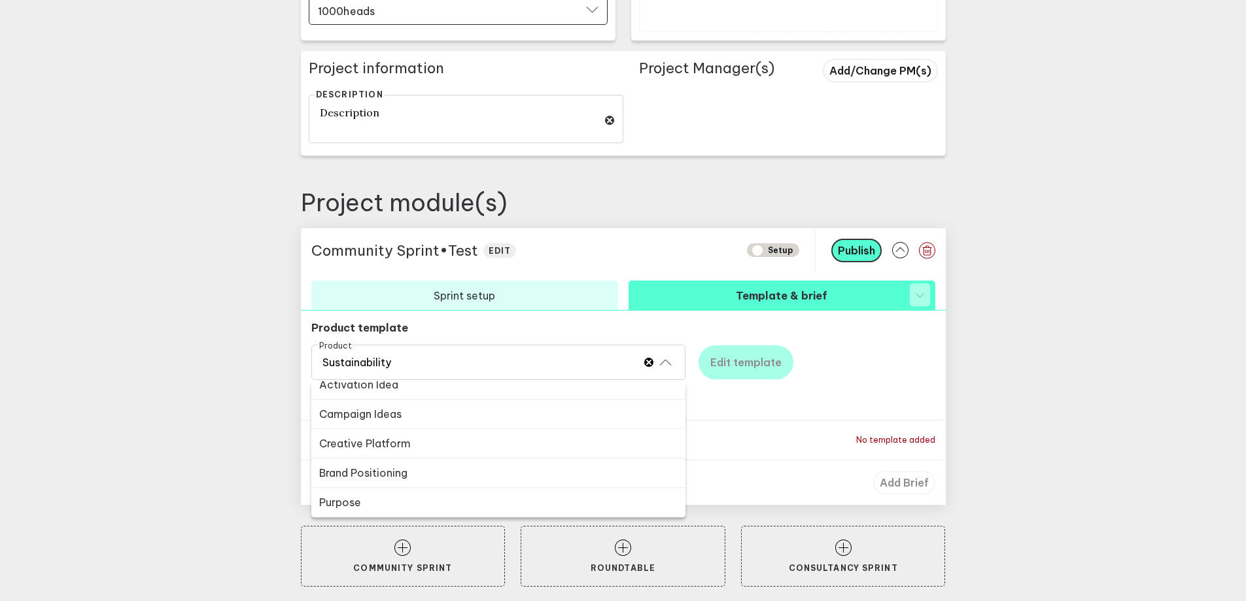
scroll to position [423, 0]
click at [537, 415] on button "Campaign Ideas" at bounding box center [498, 414] width 374 height 29
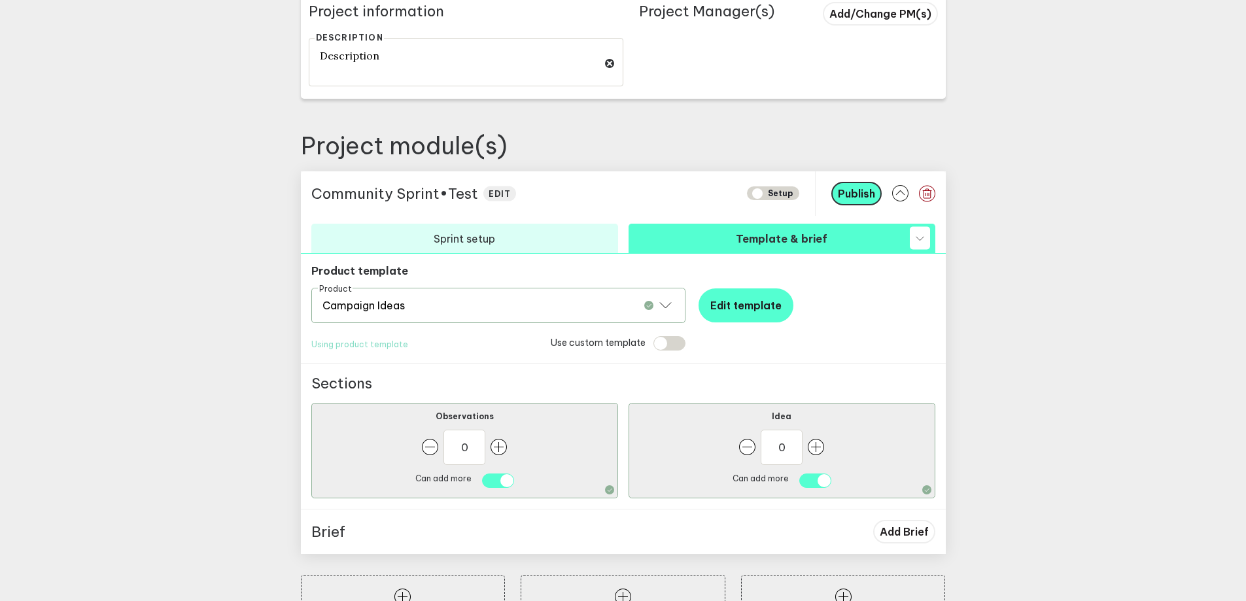
scroll to position [430, 0]
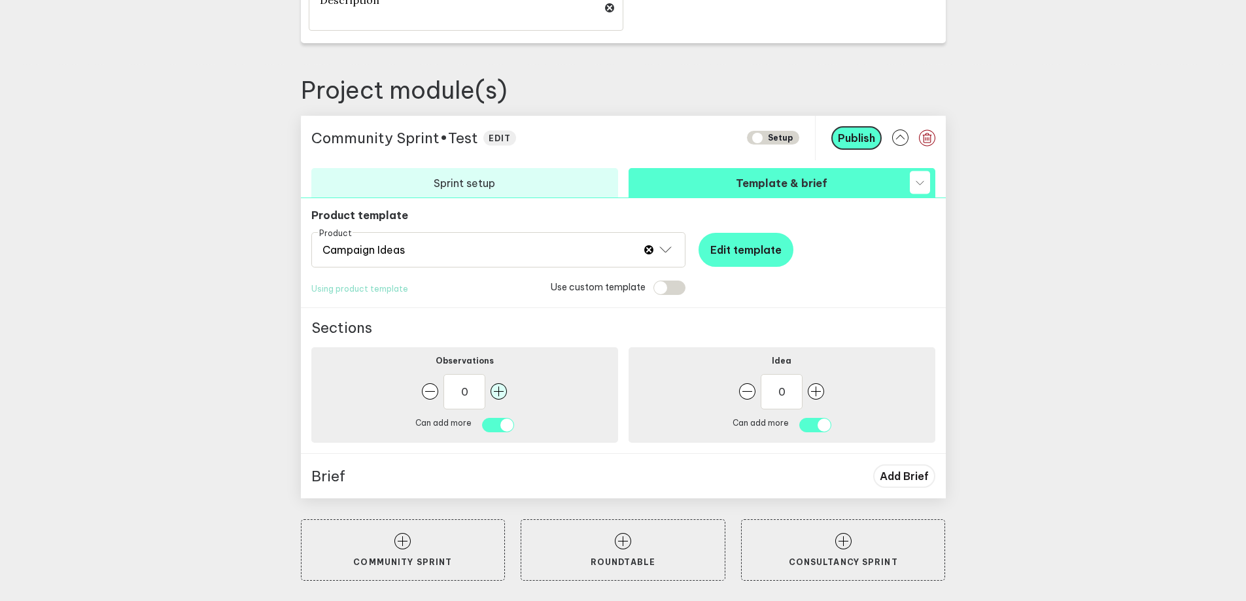
click at [507, 394] on rect "button" at bounding box center [498, 391] width 16 height 16
type input "1"
click at [824, 394] on rect "button" at bounding box center [816, 391] width 16 height 16
type input "1"
click at [906, 472] on span "Add Brief" at bounding box center [903, 475] width 49 height 13
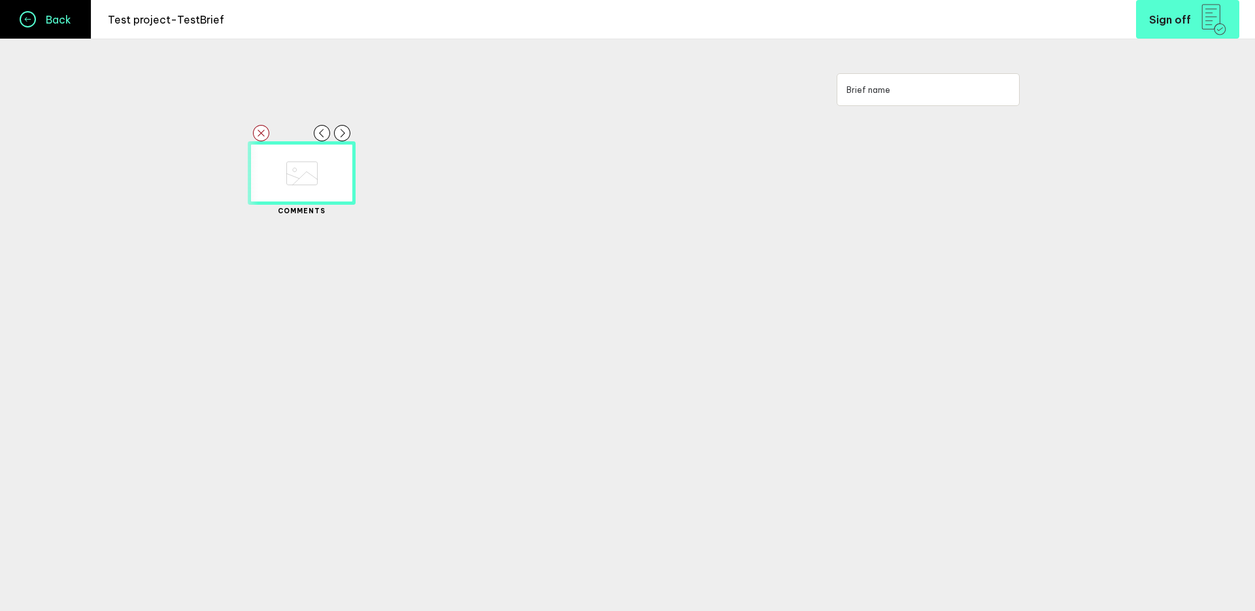
click at [56, 24] on h4 "Back" at bounding box center [53, 19] width 35 height 13
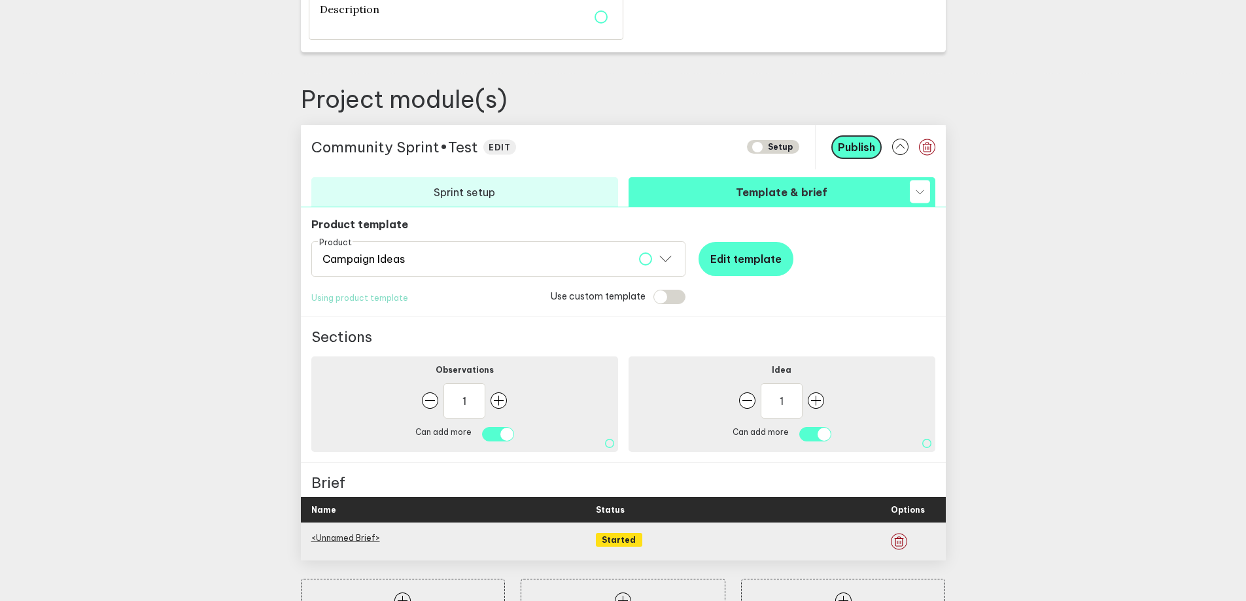
scroll to position [424, 0]
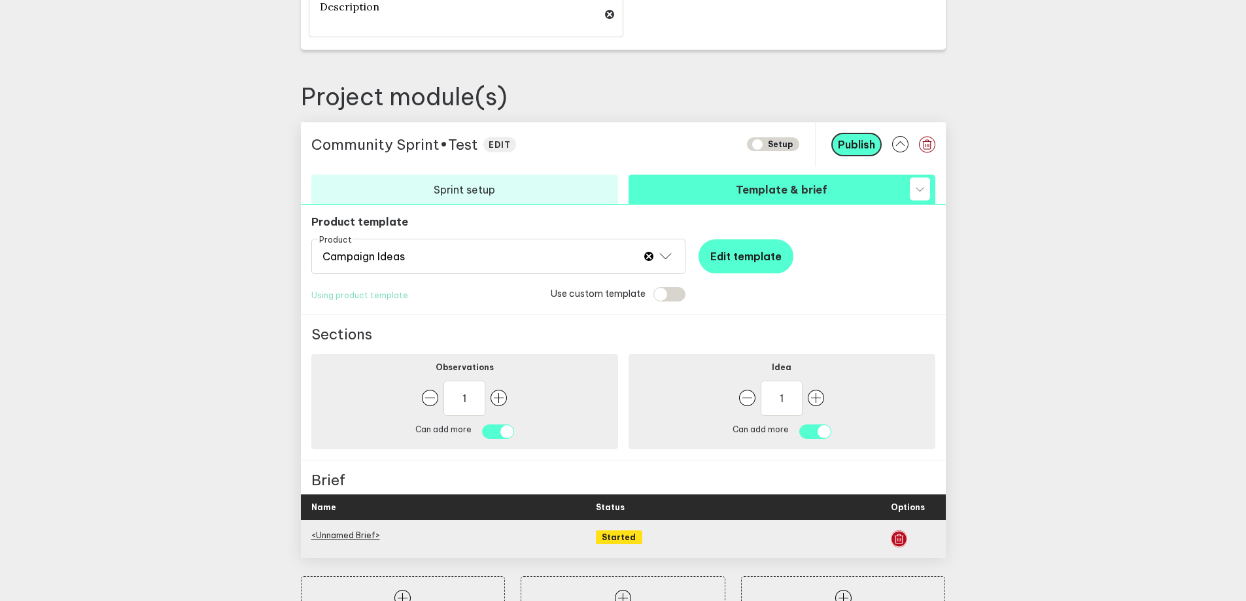
click at [900, 538] on icon "button" at bounding box center [899, 538] width 16 height 17
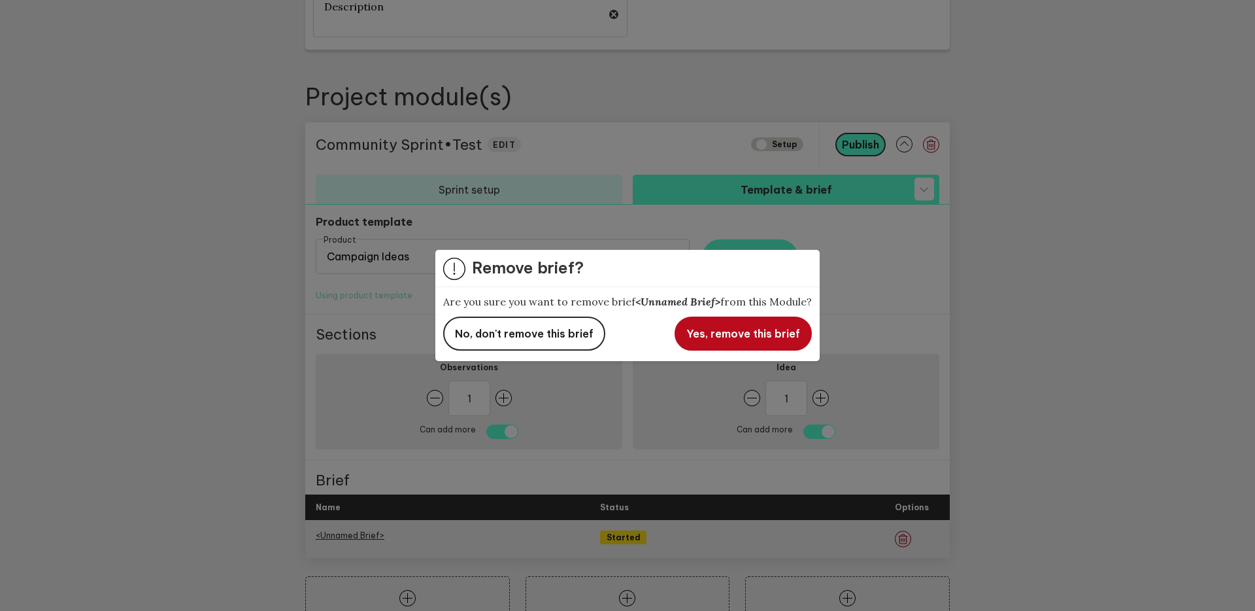
click at [751, 331] on span "Yes, remove this brief" at bounding box center [744, 333] width 114 height 13
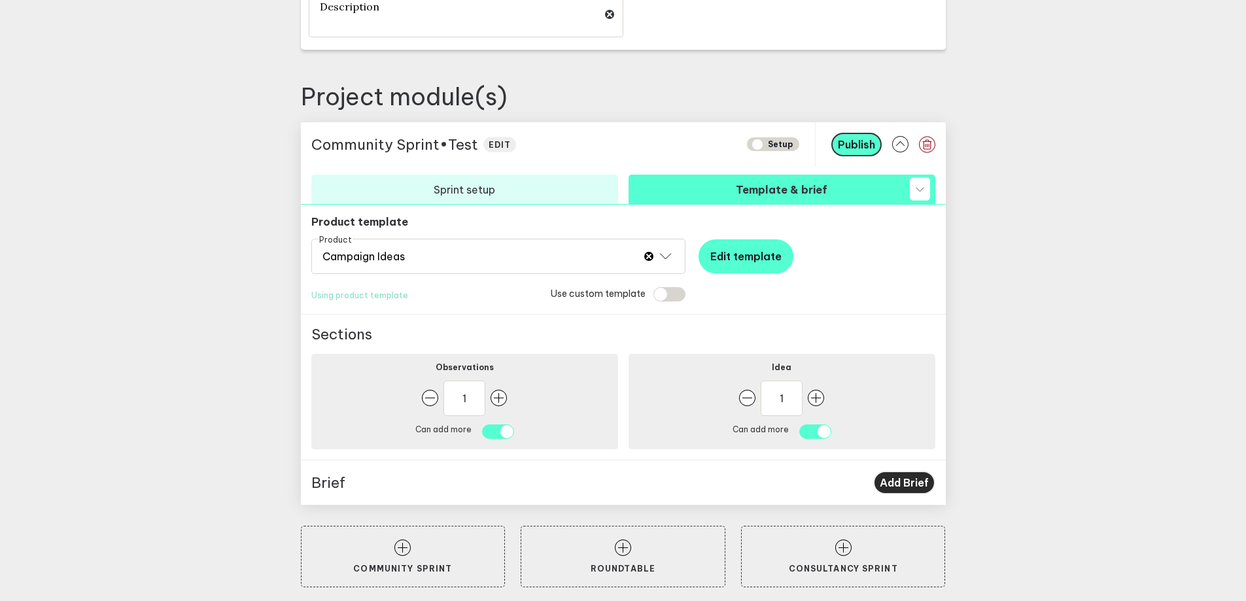
click at [916, 479] on span "Add Brief" at bounding box center [903, 482] width 49 height 13
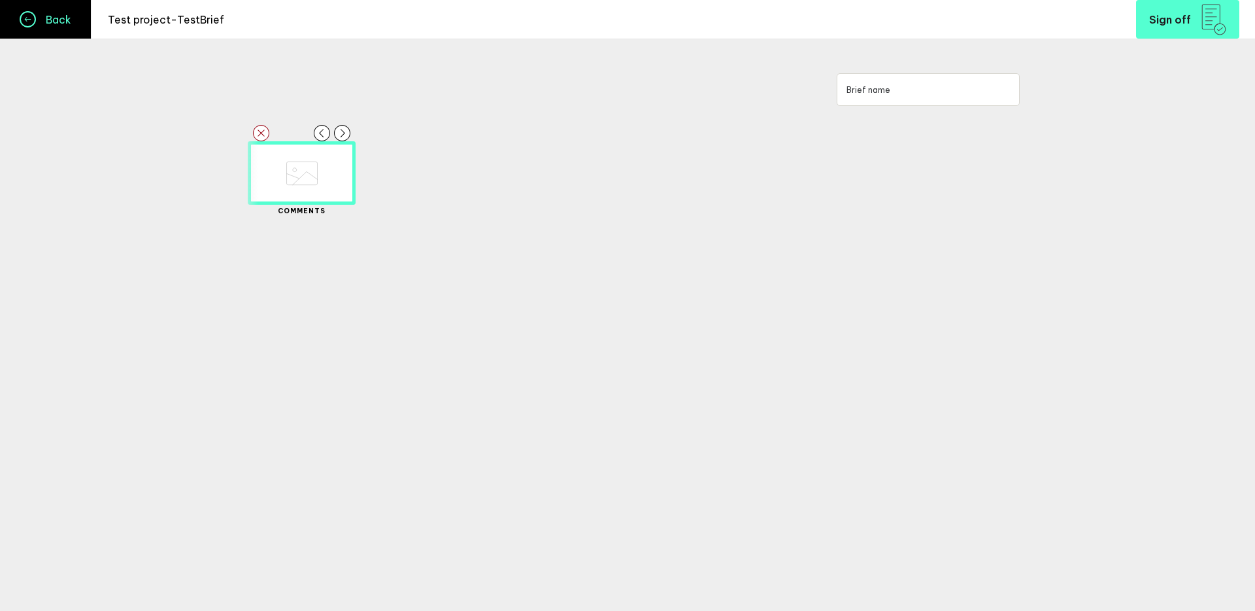
click at [21, 23] on icon at bounding box center [28, 19] width 14 height 14
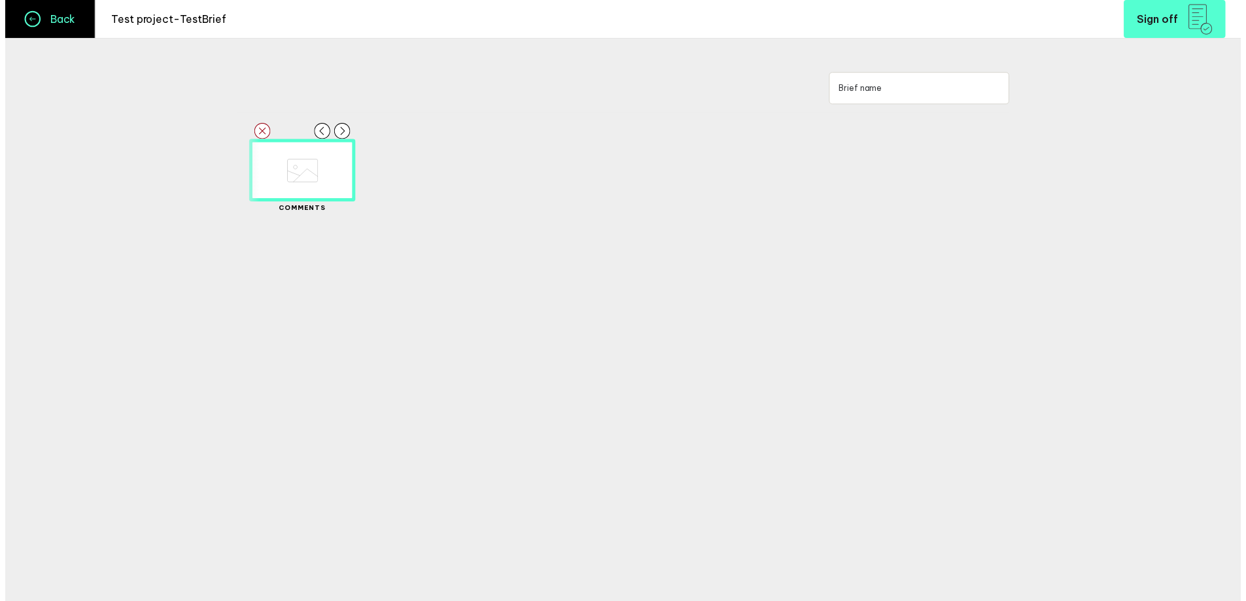
scroll to position [16, 0]
